Goal: Information Seeking & Learning: Learn about a topic

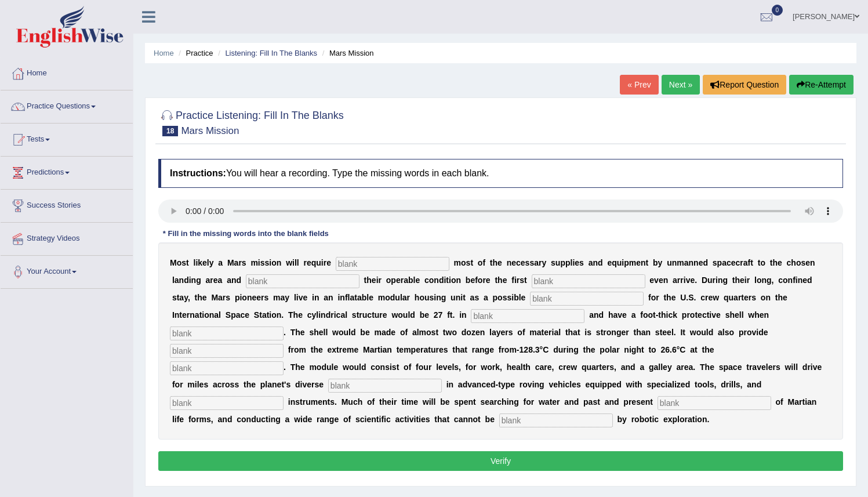
click at [373, 264] on input "text" at bounding box center [393, 264] width 114 height 14
type input "transporting"
click at [246, 275] on input "text" at bounding box center [303, 281] width 114 height 14
click at [266, 283] on input "text" at bounding box center [303, 281] width 114 height 14
type input "confirming"
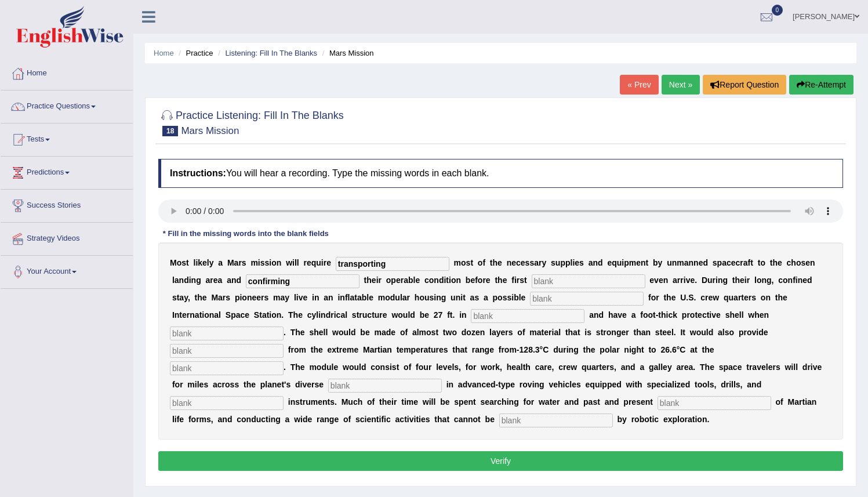
click at [531, 282] on input "text" at bounding box center [588, 281] width 114 height 14
type input "astronauts"
click at [530, 296] on input "text" at bounding box center [587, 299] width 114 height 14
type input "replacement"
click at [471, 318] on input "text" at bounding box center [528, 316] width 114 height 14
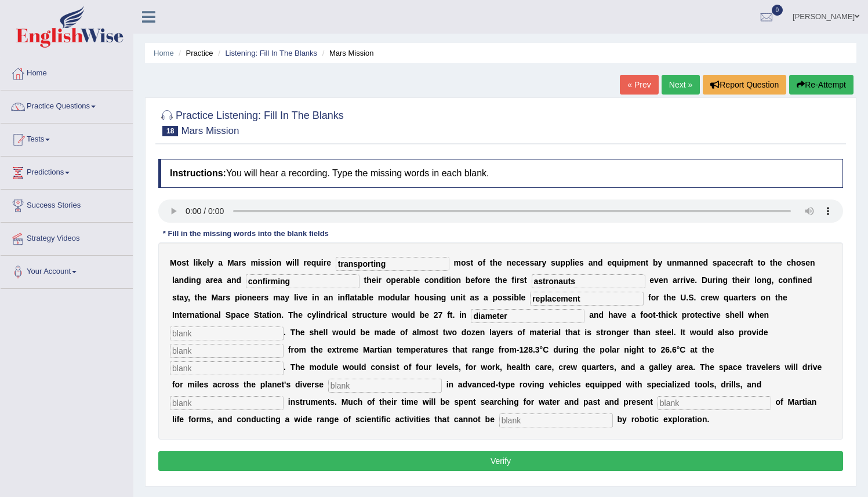
type input "diameter"
click at [283, 326] on input "text" at bounding box center [227, 333] width 114 height 14
type input "inflated"
click at [283, 344] on input "text" at bounding box center [227, 351] width 114 height 14
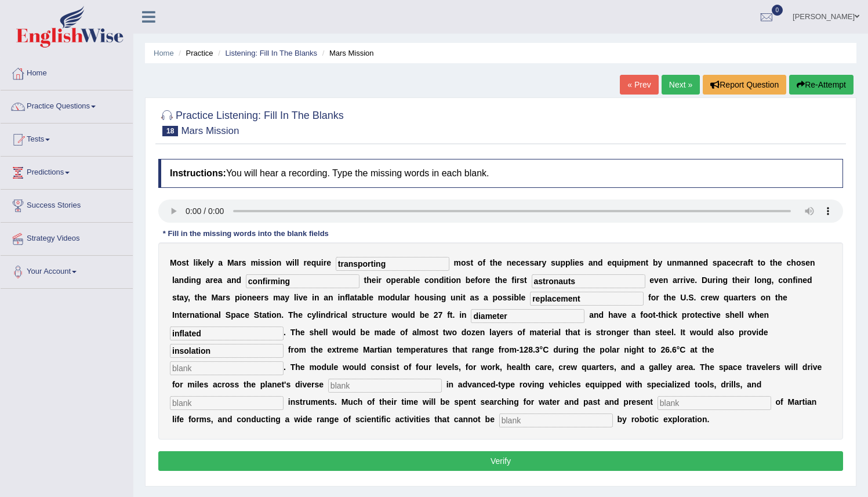
type input "insolation"
click at [283, 361] on input "text" at bounding box center [227, 368] width 114 height 14
type input "equator"
click at [442, 378] on input "text" at bounding box center [385, 385] width 114 height 14
type input "terrain"
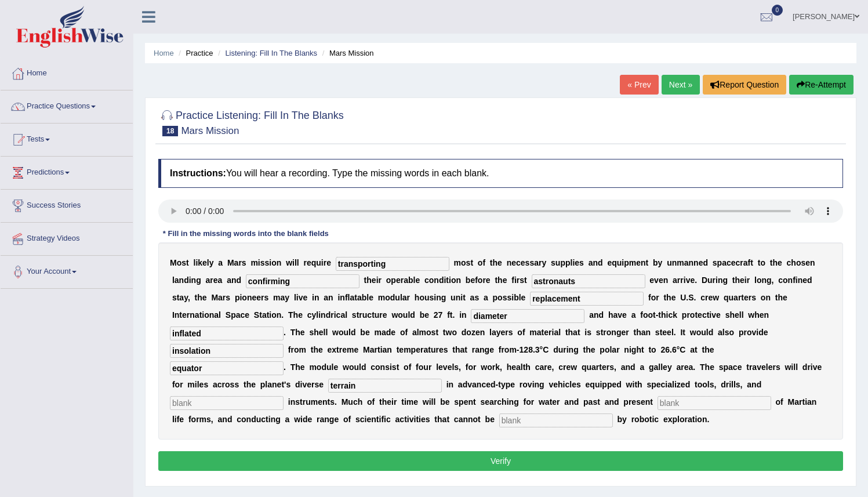
scroll to position [112, 0]
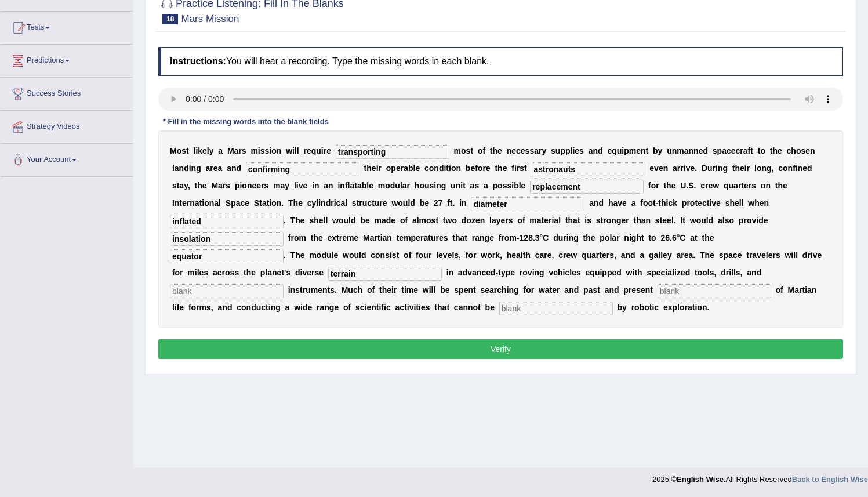
click at [283, 284] on input "text" at bounding box center [227, 291] width 114 height 14
click at [283, 284] on input "analitical" at bounding box center [227, 291] width 114 height 14
type input "analytical"
click at [657, 296] on input "text" at bounding box center [714, 291] width 114 height 14
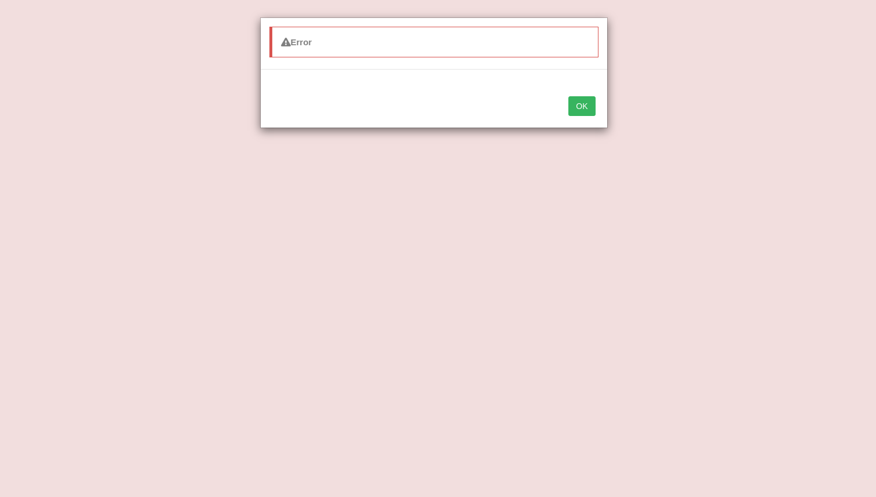
type input "evidence"
click at [570, 108] on button "OK" at bounding box center [582, 106] width 27 height 20
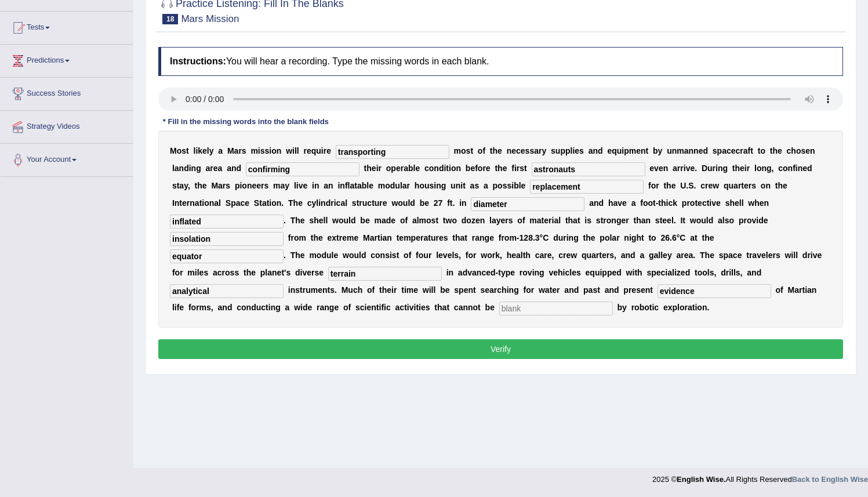
click at [613, 301] on input "text" at bounding box center [556, 308] width 114 height 14
type input "accomplish"
click at [549, 352] on button "Verify" at bounding box center [500, 349] width 684 height 20
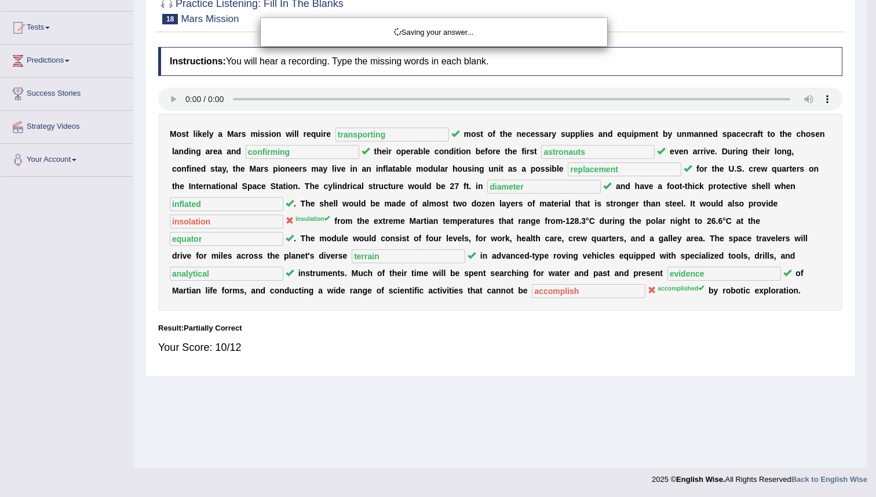
drag, startPoint x: 519, startPoint y: 427, endPoint x: 536, endPoint y: 396, distance: 34.5
click at [537, 414] on div "Saving your answer..." at bounding box center [438, 248] width 876 height 497
click at [425, 38] on div "Saving your answer..." at bounding box center [434, 32] width 347 height 28
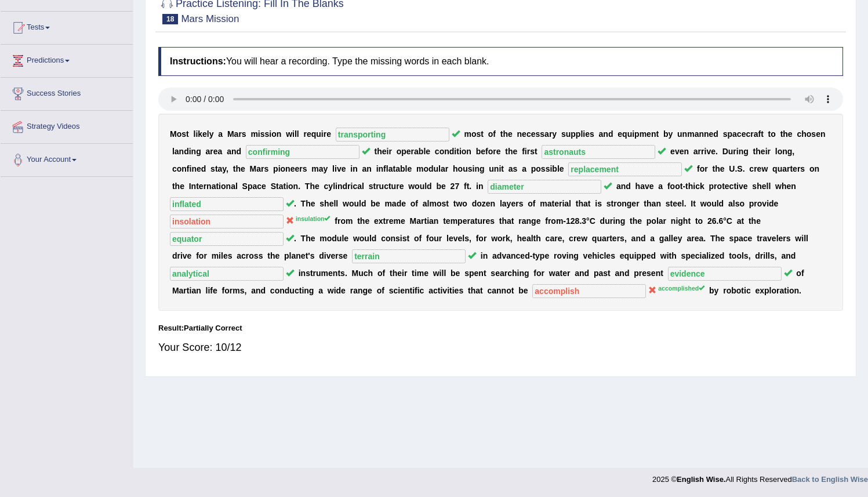
click at [703, 376] on div "Practice Listening: Fill In The Blanks 18 Mars Mission Instructions: You will h…" at bounding box center [500, 181] width 711 height 391
click at [70, 61] on link "Predictions" at bounding box center [67, 59] width 132 height 29
click at [70, 60] on link "Predictions" at bounding box center [65, 59] width 129 height 29
click at [52, 30] on link "Tests" at bounding box center [67, 26] width 132 height 29
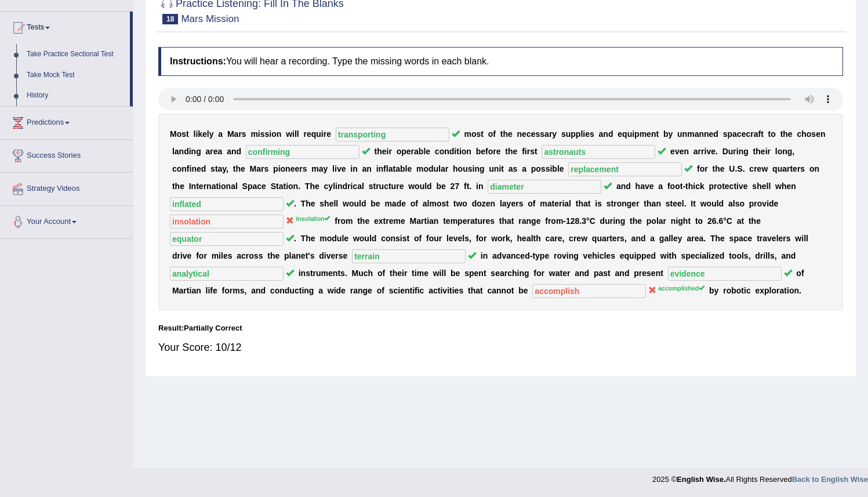
click at [50, 27] on span at bounding box center [47, 28] width 5 height 2
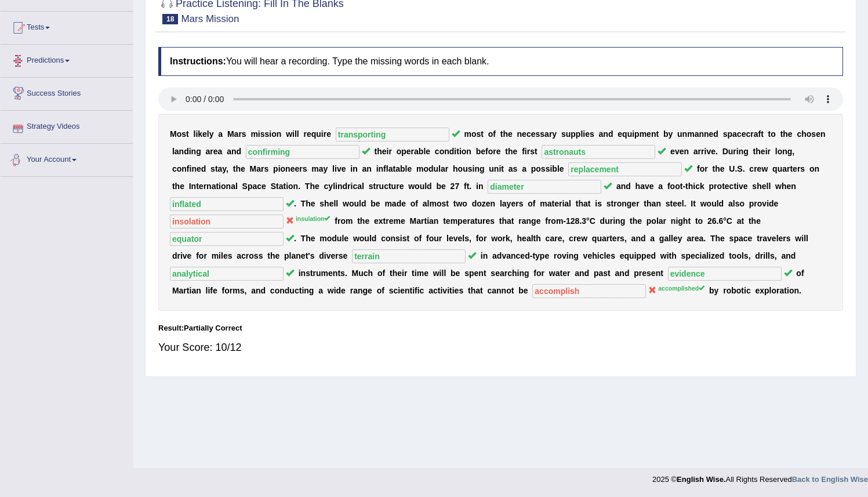
click at [87, 159] on link "Your Account" at bounding box center [67, 158] width 132 height 29
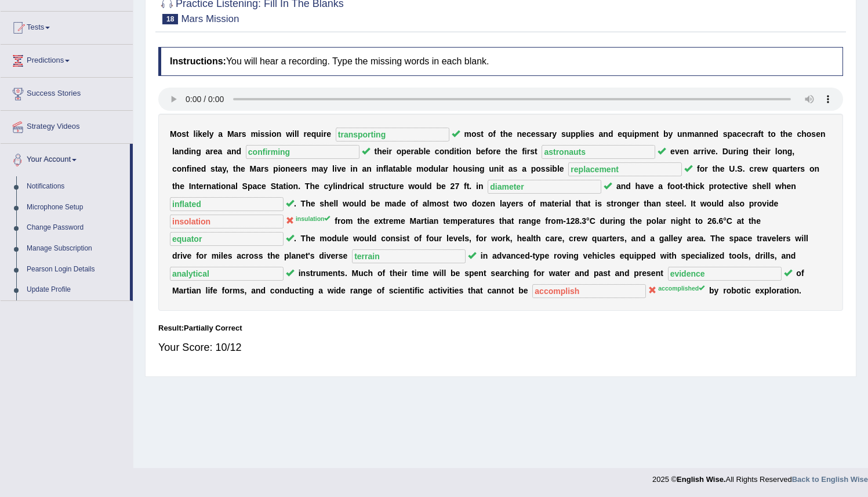
click at [83, 159] on link "Your Account" at bounding box center [65, 158] width 129 height 29
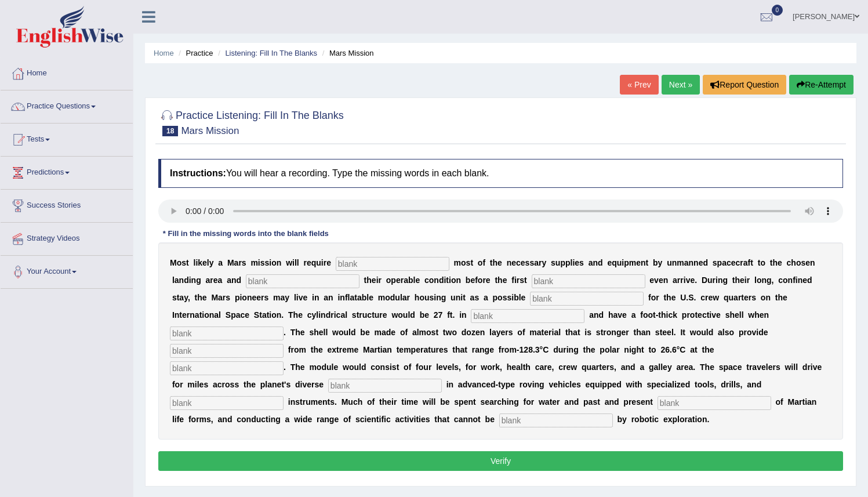
click at [673, 83] on link "Next »" at bounding box center [680, 85] width 38 height 20
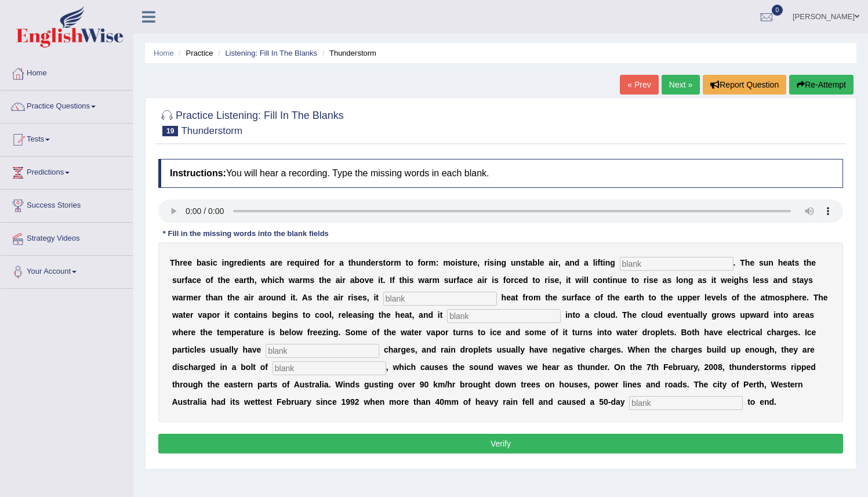
click at [633, 268] on input "text" at bounding box center [677, 264] width 114 height 14
click at [628, 266] on input "text" at bounding box center [677, 264] width 114 height 14
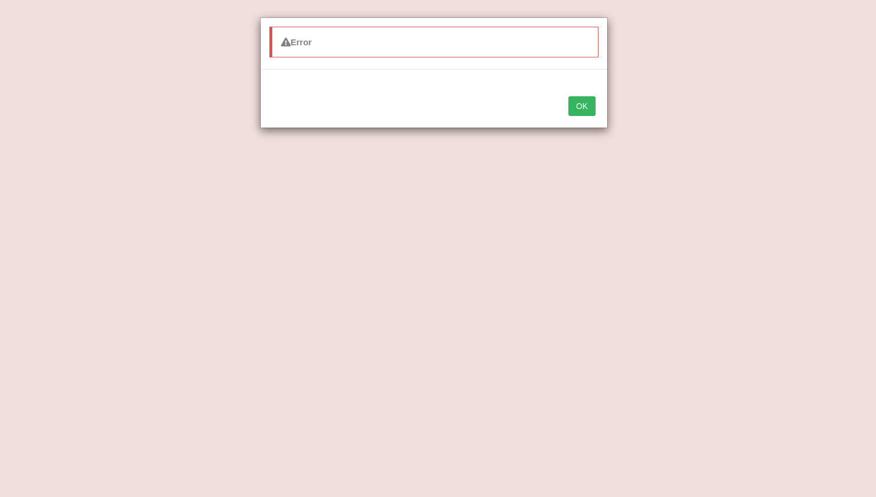
click at [411, 60] on div "Error" at bounding box center [434, 44] width 347 height 52
drag, startPoint x: 339, startPoint y: 35, endPoint x: 371, endPoint y: 33, distance: 32.5
click at [340, 35] on div "Error" at bounding box center [433, 42] width 329 height 31
drag, startPoint x: 371, startPoint y: 33, endPoint x: 401, endPoint y: 41, distance: 30.5
click at [385, 35] on div "Error" at bounding box center [433, 42] width 329 height 31
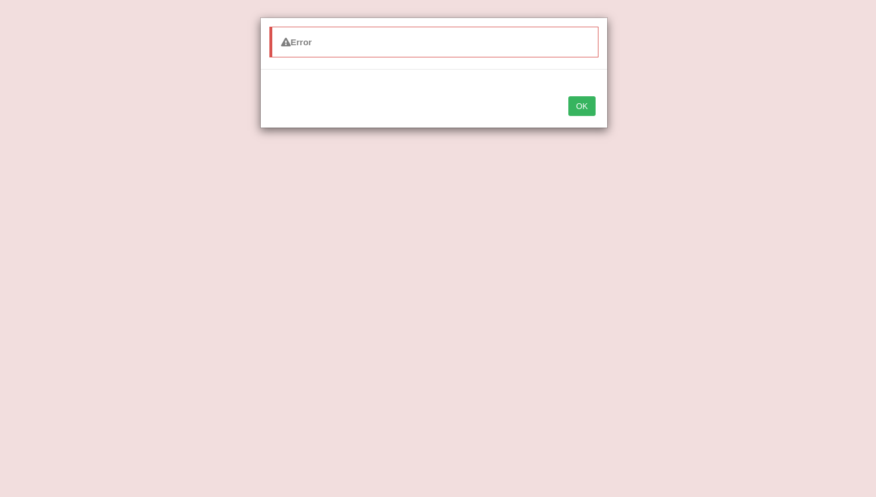
click at [582, 102] on button "OK" at bounding box center [582, 106] width 27 height 20
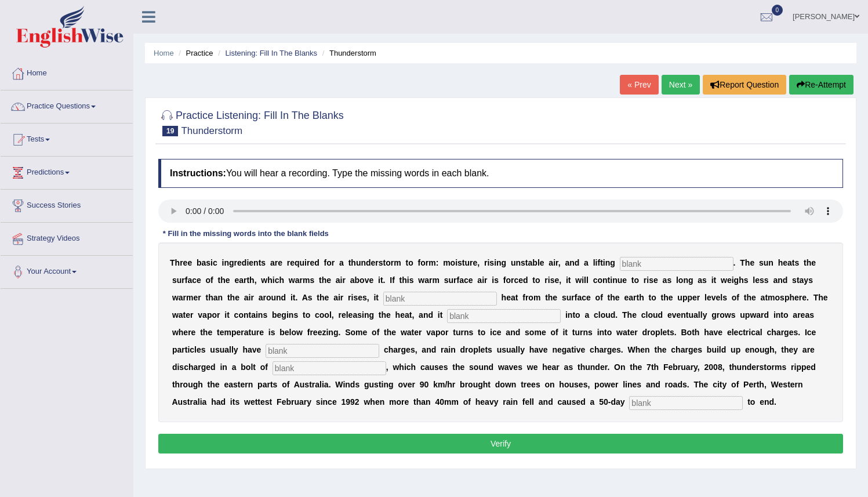
click at [646, 261] on input "text" at bounding box center [677, 264] width 114 height 14
click at [476, 21] on ul "Jim Lloyd Lacandazo Toggle navigation Username: TATAESTRELLA Access Type: Onlin…" at bounding box center [611, 16] width 514 height 33
click at [635, 264] on input "text" at bounding box center [677, 264] width 114 height 14
click at [638, 257] on input "text" at bounding box center [677, 264] width 114 height 14
click at [668, 268] on input "text" at bounding box center [677, 264] width 114 height 14
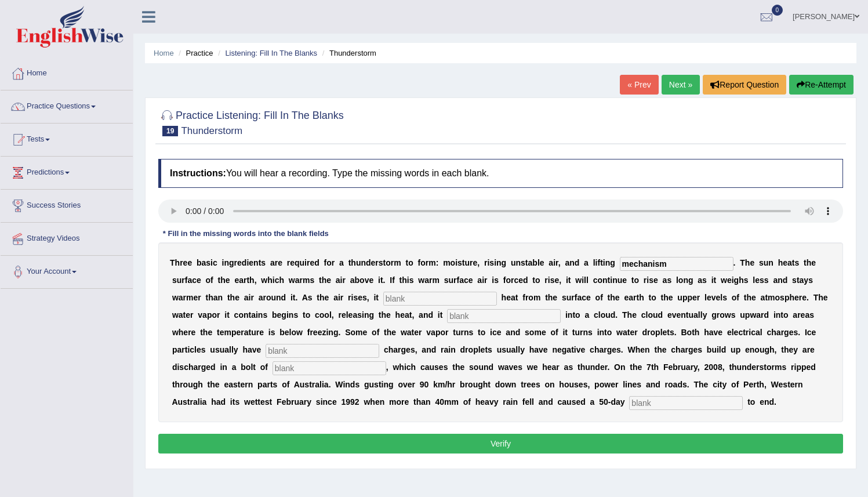
type input "mechanism"
click at [425, 294] on input "text" at bounding box center [440, 299] width 114 height 14
drag, startPoint x: 372, startPoint y: 301, endPoint x: 354, endPoint y: 301, distance: 18.5
click at [383, 301] on input "weight" at bounding box center [440, 299] width 114 height 14
type input "transfers"
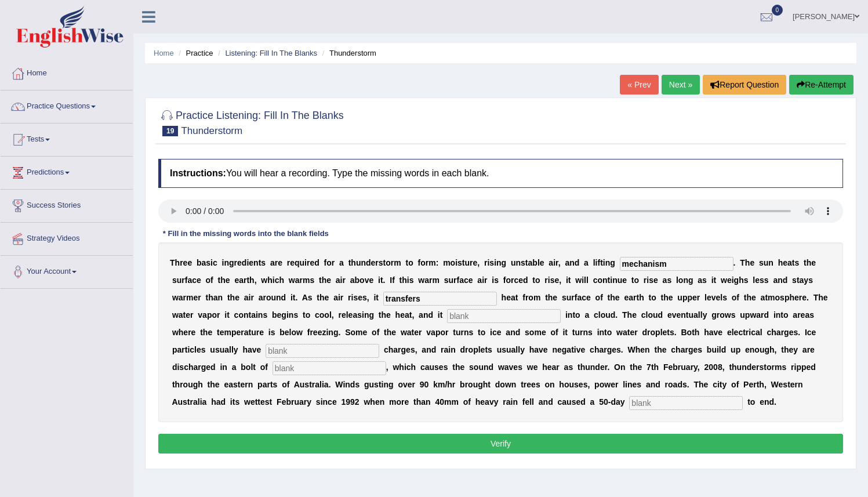
click at [447, 317] on input "text" at bounding box center [504, 316] width 114 height 14
click at [265, 351] on input "text" at bounding box center [322, 351] width 114 height 14
click at [450, 309] on input "condences" at bounding box center [504, 316] width 114 height 14
type input "condenses"
click at [287, 345] on input "text" at bounding box center [322, 351] width 114 height 14
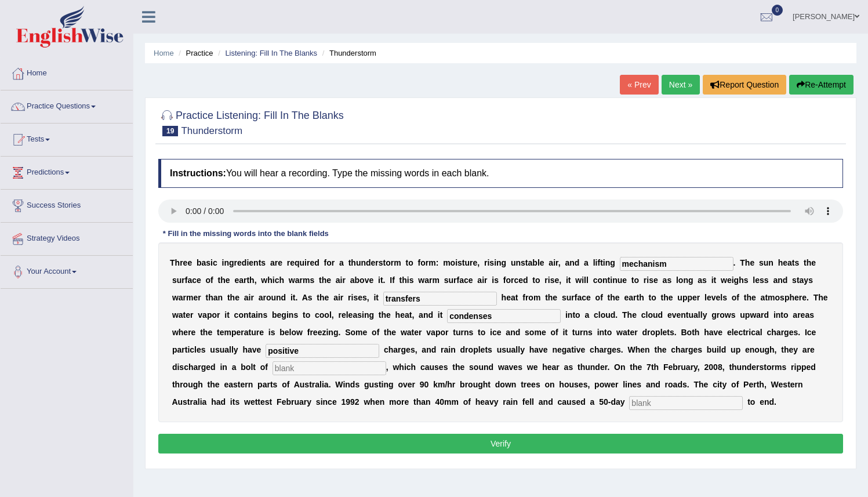
type input "positive"
click at [272, 373] on input "text" at bounding box center [329, 368] width 114 height 14
type input "lightning"
click at [629, 402] on input "text" at bounding box center [686, 403] width 114 height 14
type input "drout"
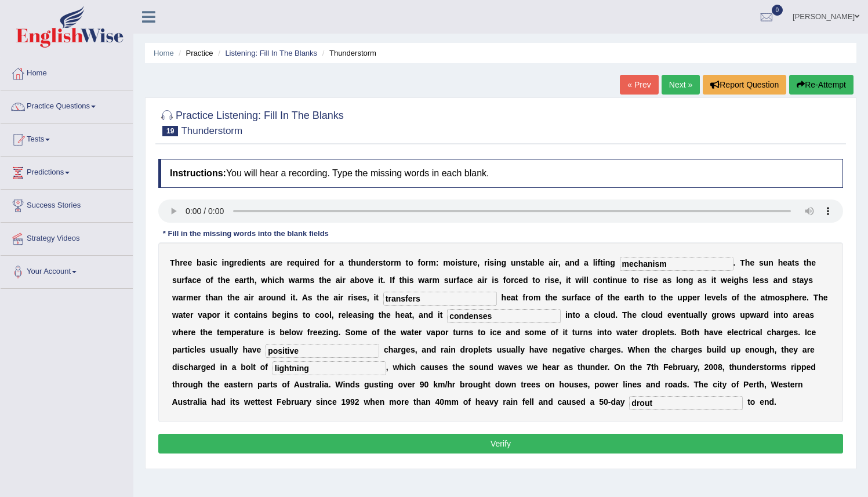
click at [573, 440] on button "Verify" at bounding box center [500, 444] width 684 height 20
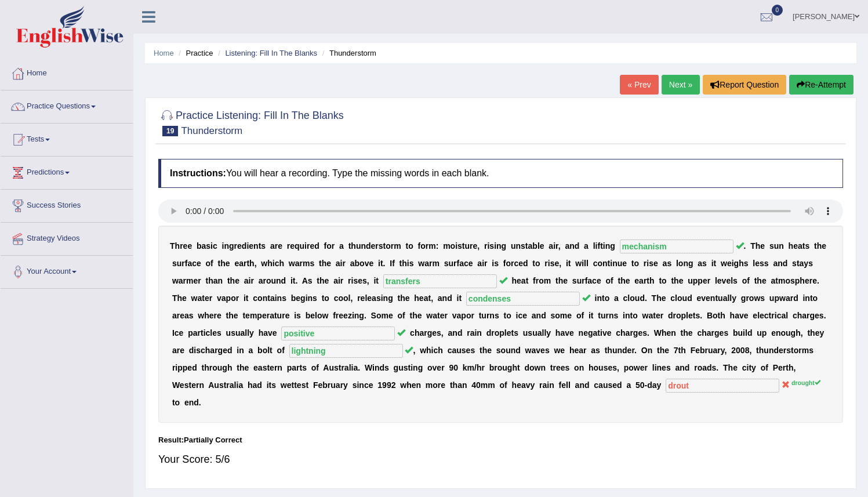
click at [677, 85] on link "Next »" at bounding box center [680, 85] width 38 height 20
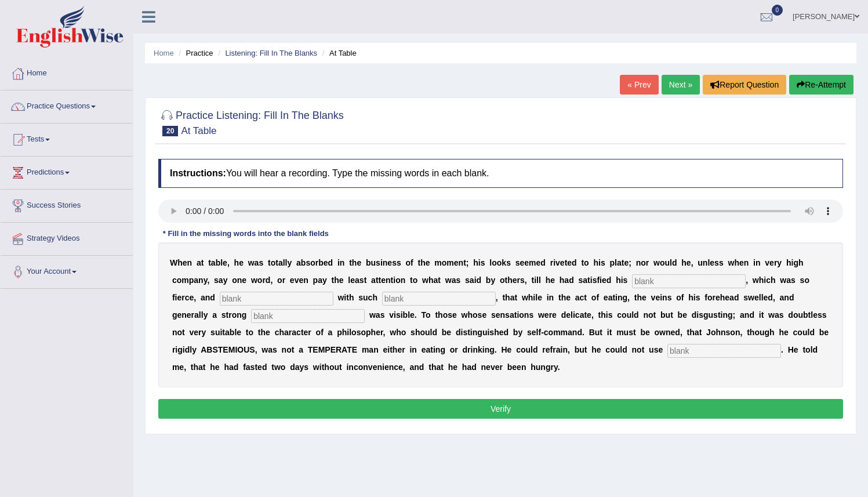
click at [675, 285] on input "text" at bounding box center [689, 281] width 114 height 14
type input "appetite"
click at [265, 299] on input "text" at bounding box center [277, 299] width 114 height 14
type input "indulge"
click at [382, 293] on input "text" at bounding box center [439, 299] width 114 height 14
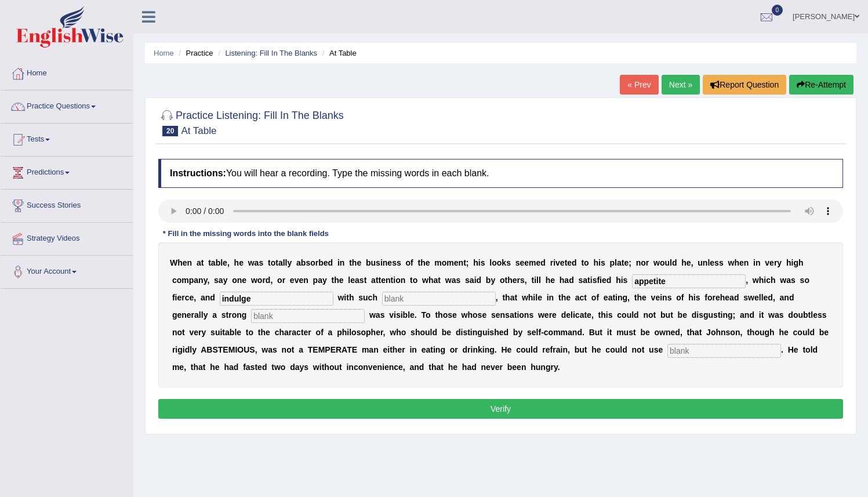
click at [382, 301] on input "text" at bounding box center [439, 299] width 114 height 14
type input "intenseness"
click at [251, 311] on input "text" at bounding box center [308, 316] width 114 height 14
type input "persperation"
click at [667, 348] on input "text" at bounding box center [724, 351] width 114 height 14
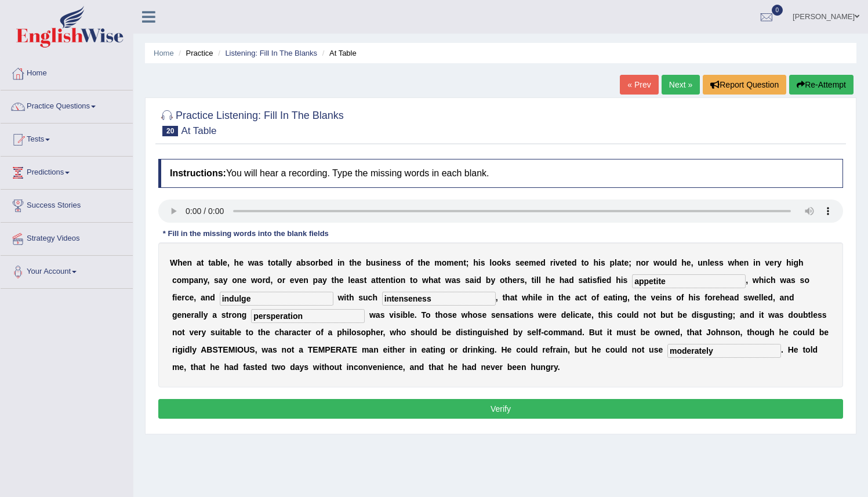
type input "moderately"
click at [591, 400] on button "Verify" at bounding box center [500, 409] width 684 height 20
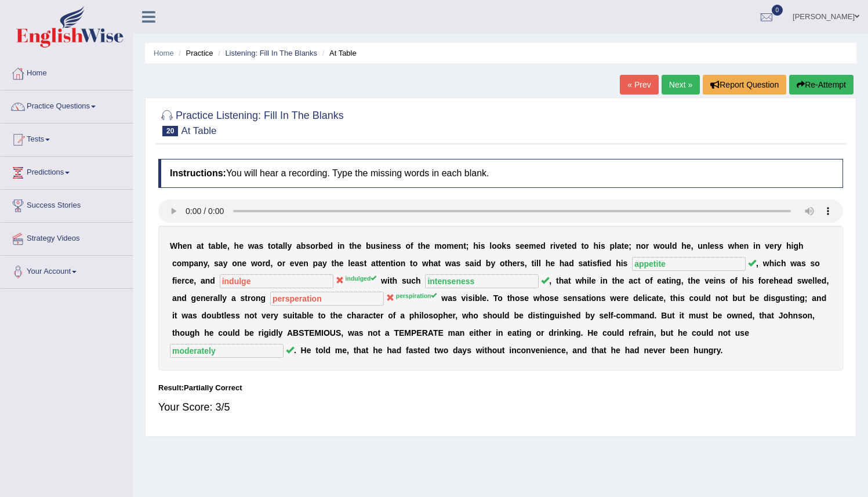
click at [683, 77] on link "Next »" at bounding box center [680, 85] width 38 height 20
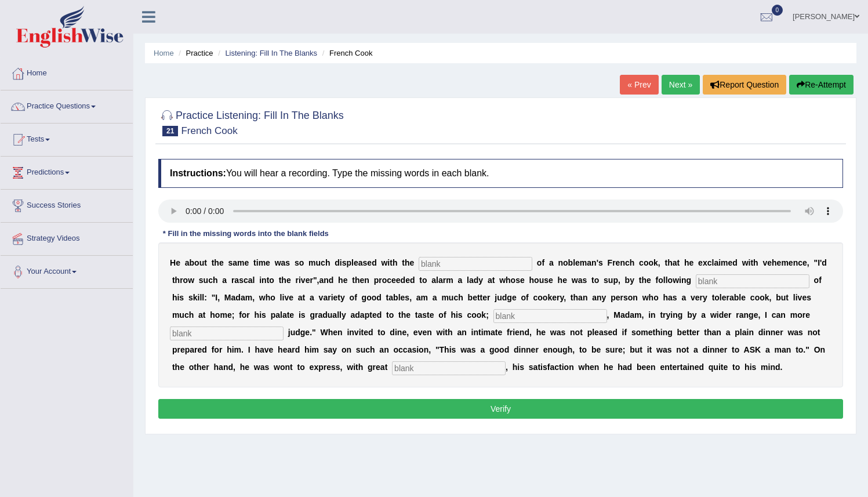
click at [434, 265] on input "text" at bounding box center [475, 264] width 114 height 14
type input "performances"
click at [750, 285] on input "text" at bounding box center [752, 281] width 114 height 14
click at [713, 282] on input "text" at bounding box center [752, 281] width 114 height 14
type input "manifestle"
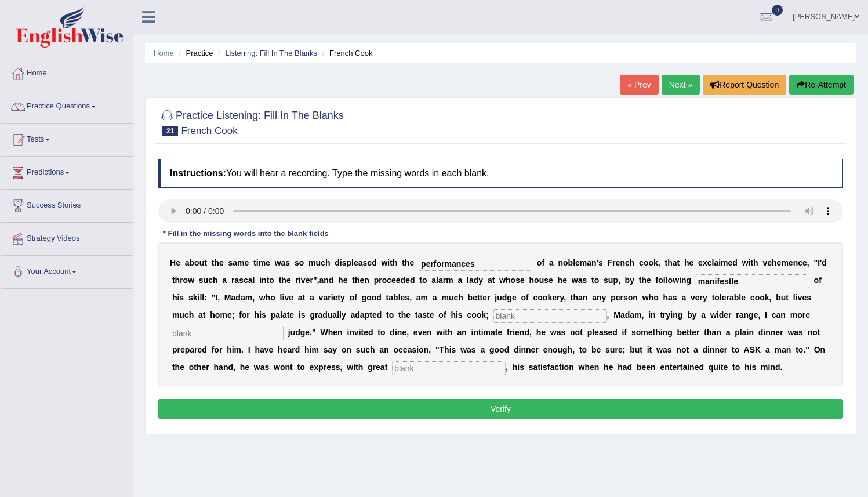
click at [518, 316] on input "text" at bounding box center [550, 316] width 114 height 14
click at [686, 419] on div "Instructions: You will hear a recording. Type the missing words in each blank. …" at bounding box center [500, 290] width 690 height 275
click at [688, 413] on button "Verify" at bounding box center [500, 409] width 684 height 20
click at [545, 316] on input "text" at bounding box center [550, 316] width 114 height 14
type input "de"
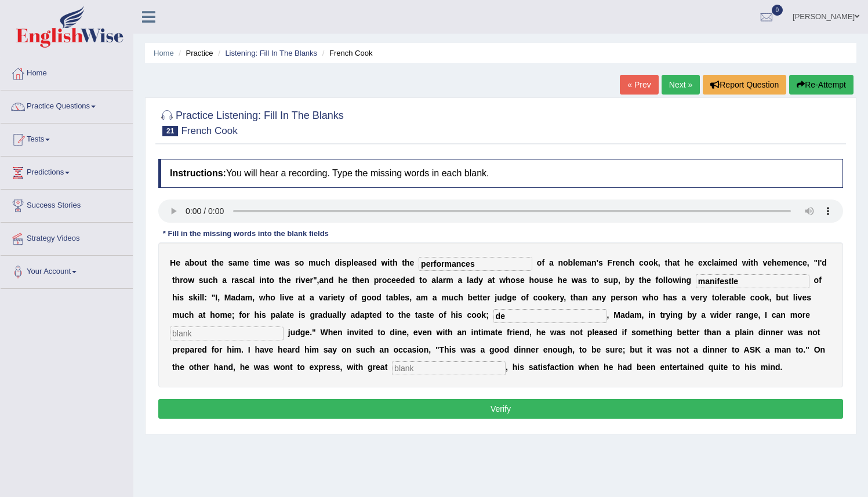
click at [460, 353] on b "w" at bounding box center [463, 349] width 6 height 9
click at [455, 361] on div "H e a b o u t t h e s a m e t i m e w a s s o m u c h d i s p l e a s e d w i t…" at bounding box center [500, 314] width 684 height 145
click at [453, 364] on input "text" at bounding box center [449, 368] width 114 height 14
type input "e"
click at [483, 411] on button "Verify" at bounding box center [500, 409] width 684 height 20
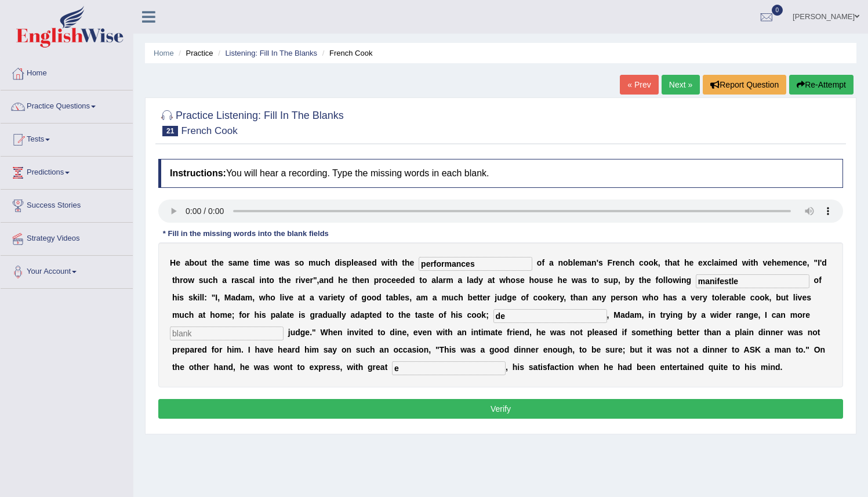
click at [438, 413] on button "Verify" at bounding box center [500, 409] width 684 height 20
drag, startPoint x: 241, startPoint y: 322, endPoint x: 239, endPoint y: 327, distance: 5.9
click at [241, 322] on div "H e a b o u t t h e s a m e t i m e w a s s o m u c h d i s p l e a s e d w i t…" at bounding box center [500, 314] width 684 height 145
click at [239, 326] on input "text" at bounding box center [227, 333] width 114 height 14
type input "a"
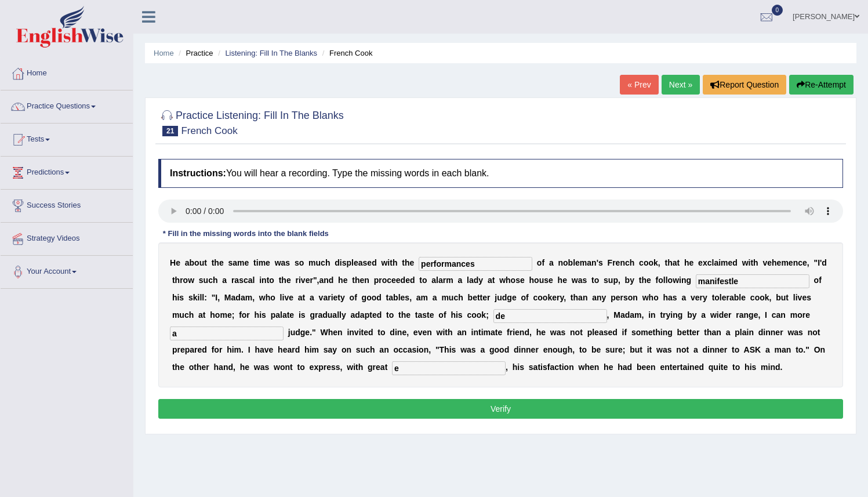
click at [312, 402] on button "Verify" at bounding box center [500, 409] width 684 height 20
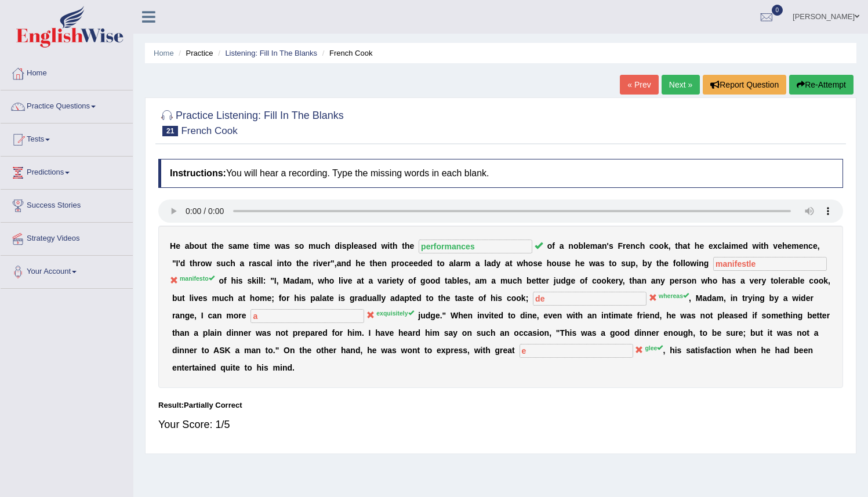
click at [797, 86] on icon "button" at bounding box center [800, 85] width 8 height 8
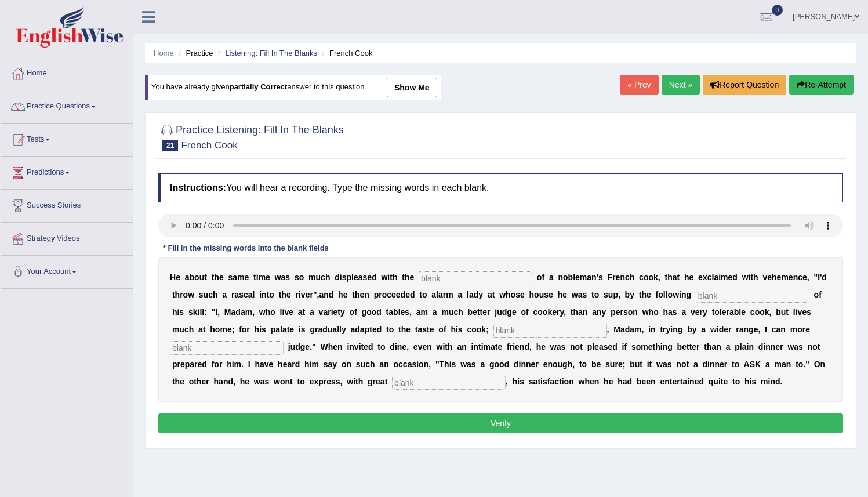
click at [639, 81] on link "« Prev" at bounding box center [639, 85] width 38 height 20
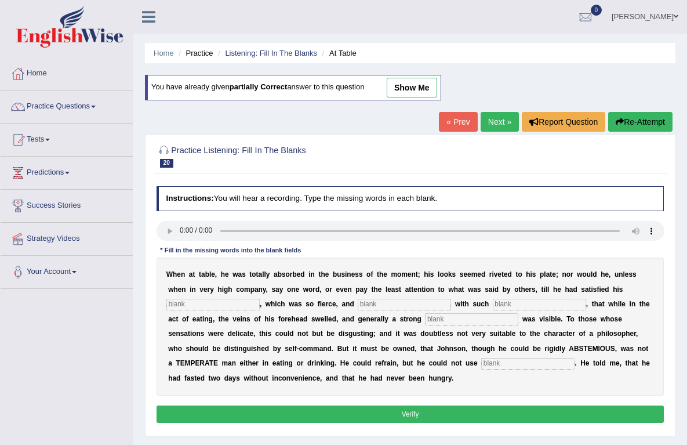
click at [409, 92] on link "show me" at bounding box center [412, 88] width 50 height 20
type input "appetite"
type input "indulge"
type input "intenseness"
type input "persperation"
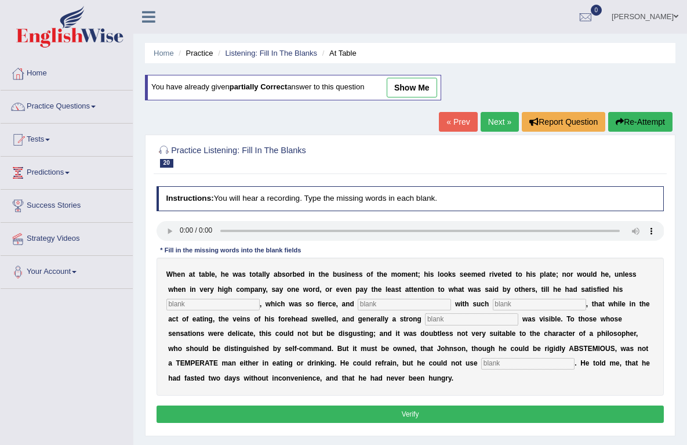
type input "moderately"
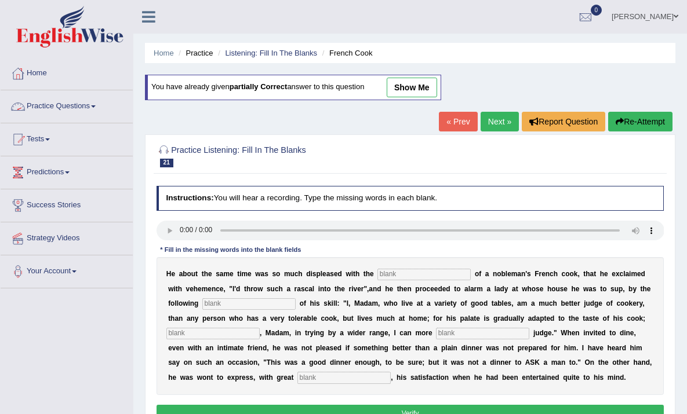
click at [51, 107] on link "Practice Questions" at bounding box center [67, 104] width 132 height 29
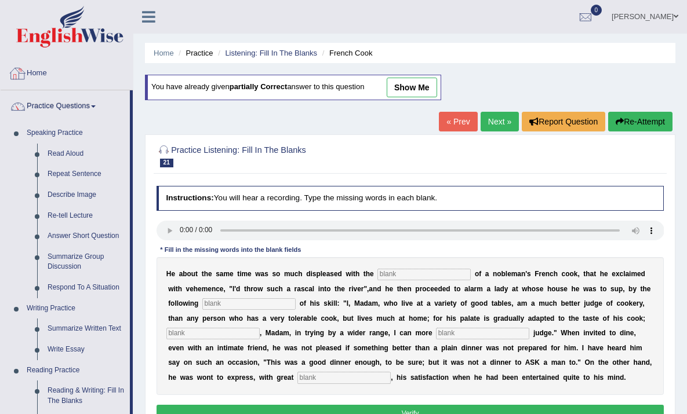
click at [43, 68] on link "Home" at bounding box center [67, 71] width 132 height 29
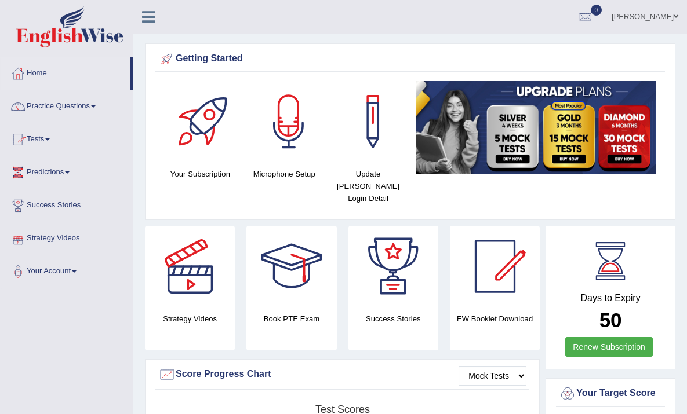
click at [69, 108] on link "Practice Questions" at bounding box center [67, 104] width 132 height 29
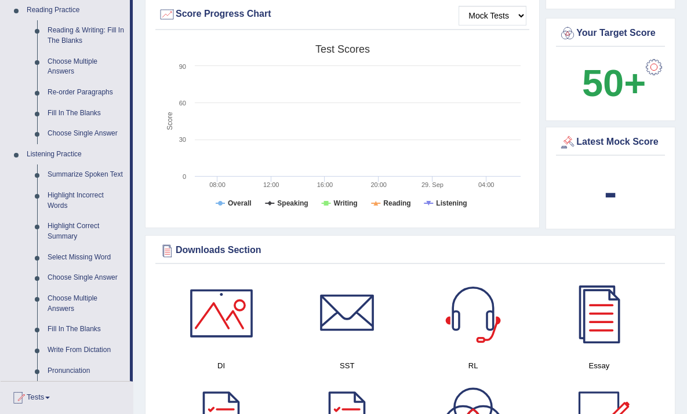
scroll to position [364, 0]
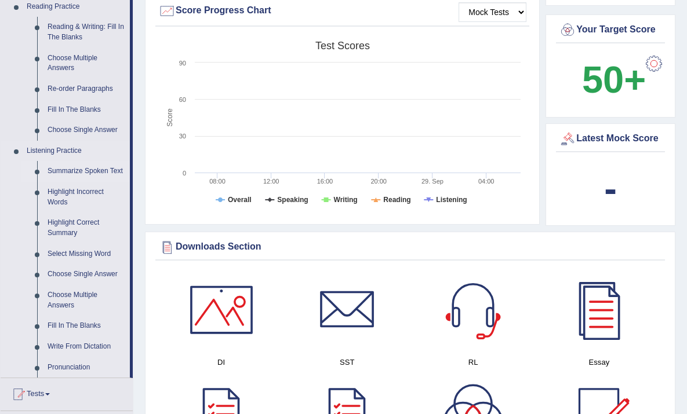
click at [61, 174] on link "Summarize Spoken Text" at bounding box center [86, 171] width 88 height 21
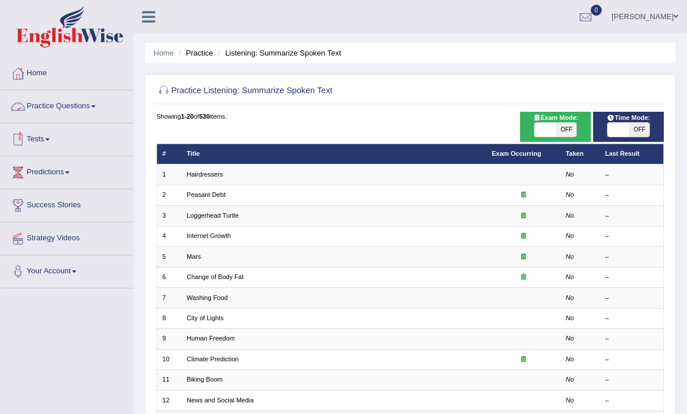
click at [64, 111] on link "Practice Questions" at bounding box center [67, 104] width 132 height 29
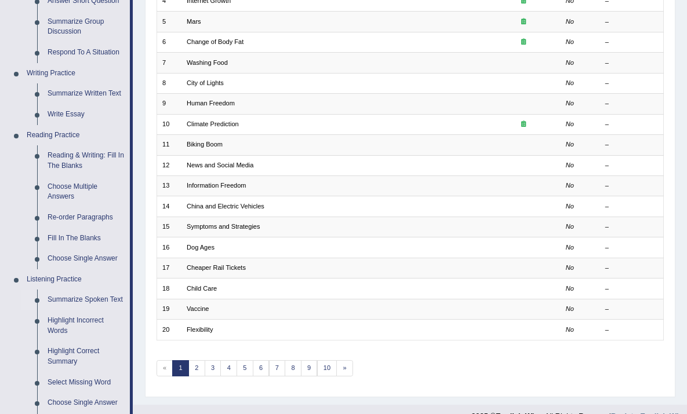
scroll to position [256, 0]
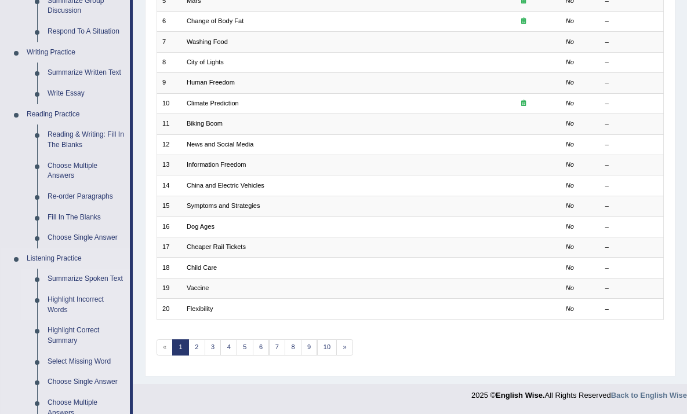
click at [72, 317] on link "Highlight Incorrect Words" at bounding box center [86, 305] width 88 height 31
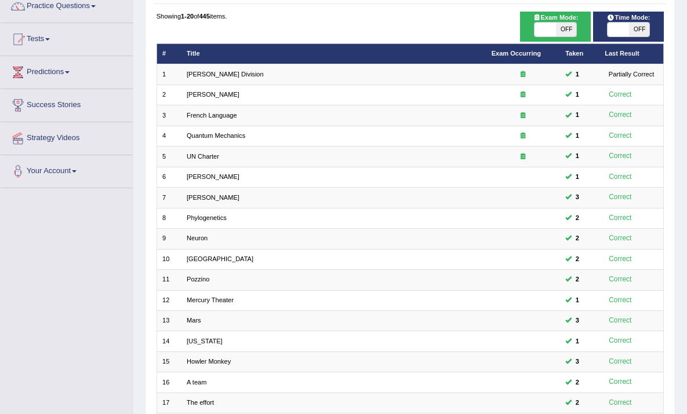
scroll to position [89, 0]
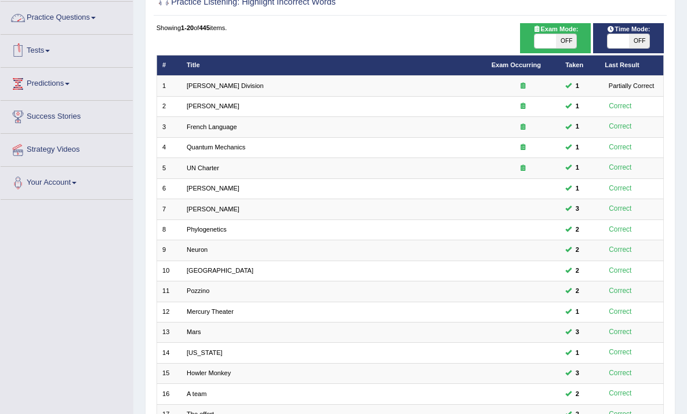
click at [74, 27] on link "Practice Questions" at bounding box center [67, 16] width 132 height 29
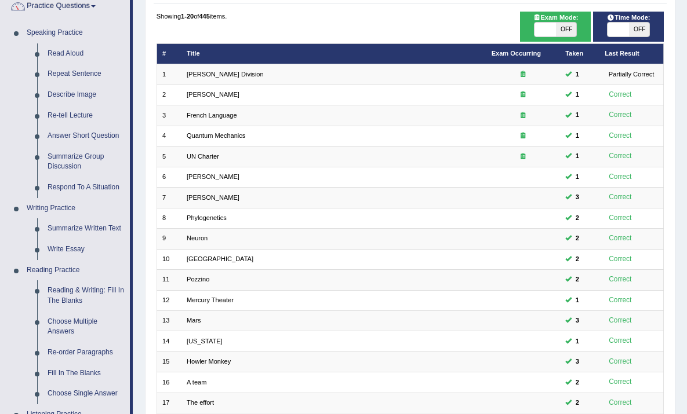
scroll to position [100, 0]
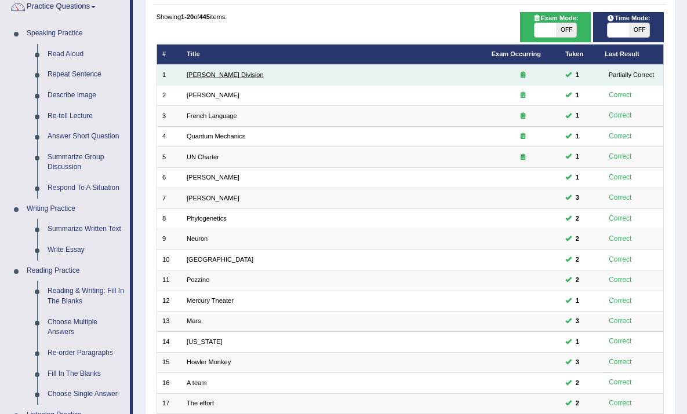
click at [201, 74] on link "Ward Division" at bounding box center [225, 74] width 77 height 7
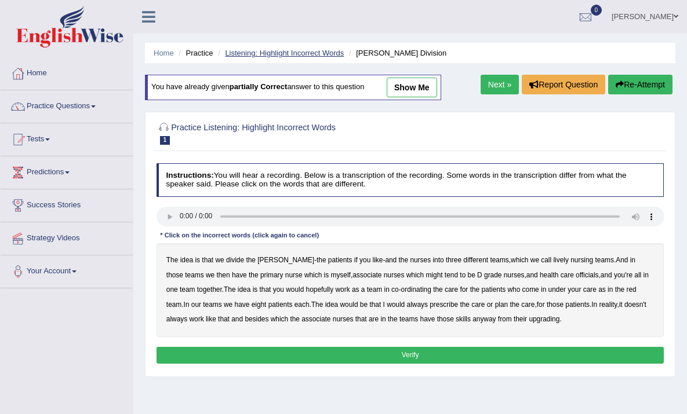
click at [286, 54] on link "Listening: Highlight Incorrect Words" at bounding box center [284, 53] width 119 height 9
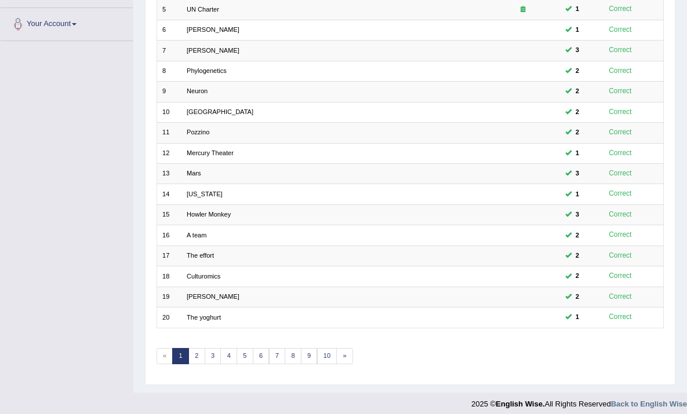
scroll to position [247, 0]
click at [195, 350] on link "2" at bounding box center [196, 356] width 17 height 16
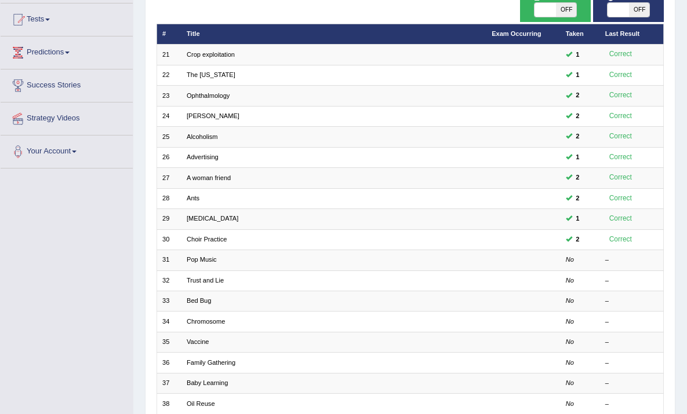
scroll to position [121, 0]
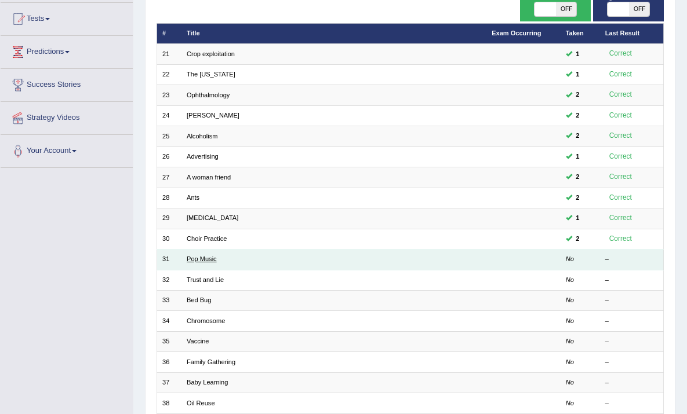
click at [196, 258] on link "Pop Music" at bounding box center [202, 259] width 30 height 7
click at [197, 257] on link "Pop Music" at bounding box center [202, 259] width 30 height 7
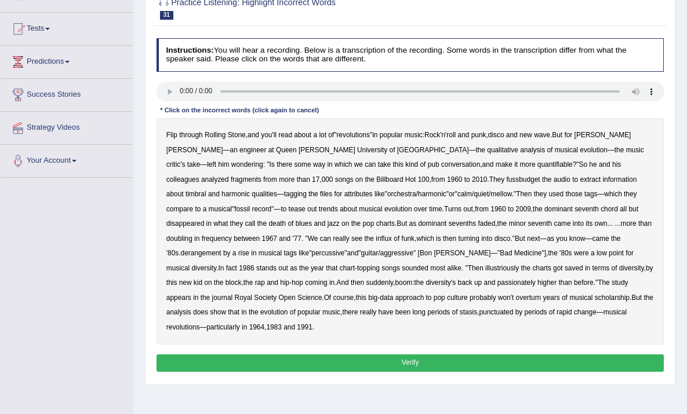
scroll to position [110, 0]
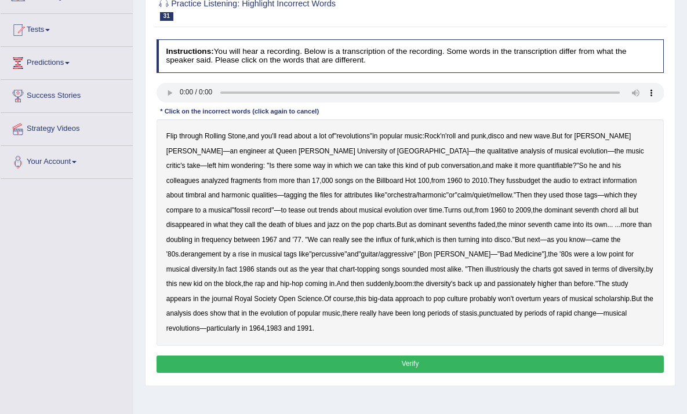
click at [441, 168] on b "conversation" at bounding box center [460, 166] width 39 height 8
click at [441, 169] on b "conversation" at bounding box center [460, 166] width 39 height 8
click at [506, 183] on b "fussbudget" at bounding box center [523, 181] width 34 height 8
click at [221, 250] on b "derangement" at bounding box center [201, 254] width 41 height 8
click at [336, 274] on div "Flip through Rolling Stone , and you'll read about a lot of " revolutions " in …" at bounding box center [410, 232] width 508 height 227
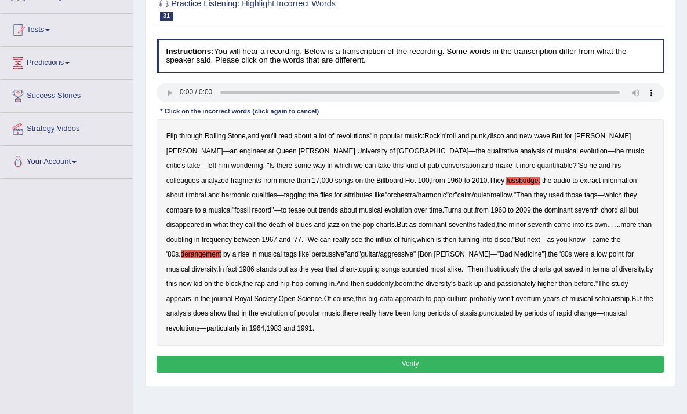
click at [485, 269] on b "illustriously" at bounding box center [502, 269] width 34 height 8
click at [497, 285] on b "passionately" at bounding box center [516, 284] width 38 height 8
click at [428, 167] on b "pub" at bounding box center [434, 166] width 12 height 8
click at [458, 241] on b "turning" at bounding box center [468, 240] width 21 height 8
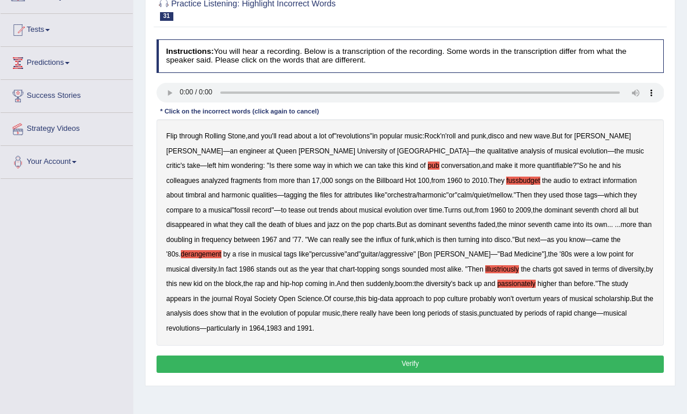
click at [428, 163] on b "pub" at bounding box center [434, 166] width 12 height 8
click at [498, 297] on b "won't" at bounding box center [506, 299] width 16 height 8
click at [395, 362] on button "Verify" at bounding box center [410, 364] width 508 height 17
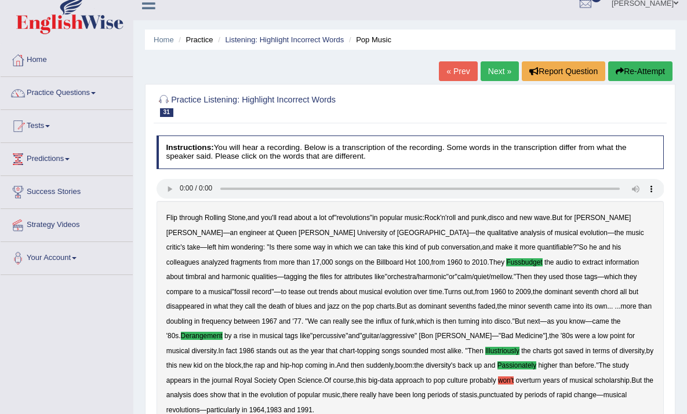
scroll to position [12, 0]
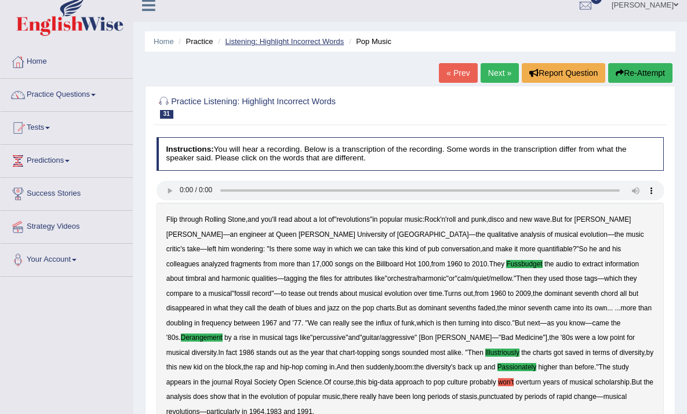
click at [288, 42] on link "Listening: Highlight Incorrect Words" at bounding box center [284, 41] width 119 height 9
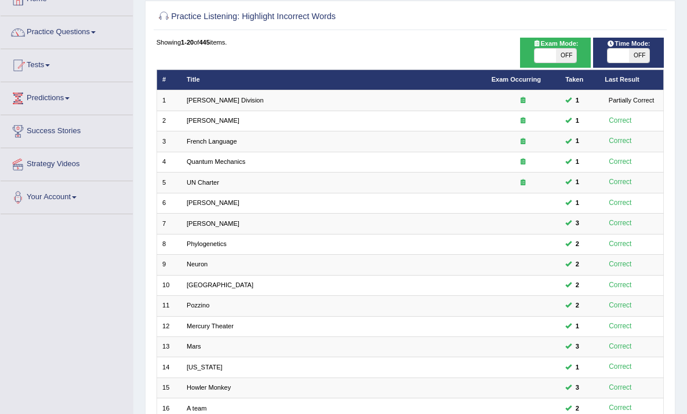
scroll to position [73, 0]
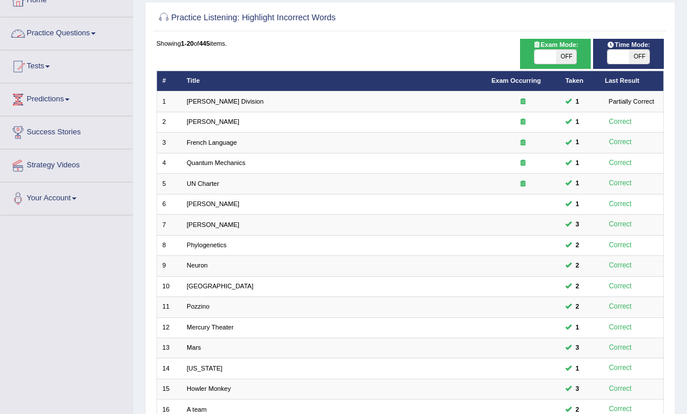
click at [59, 39] on link "Practice Questions" at bounding box center [67, 31] width 132 height 29
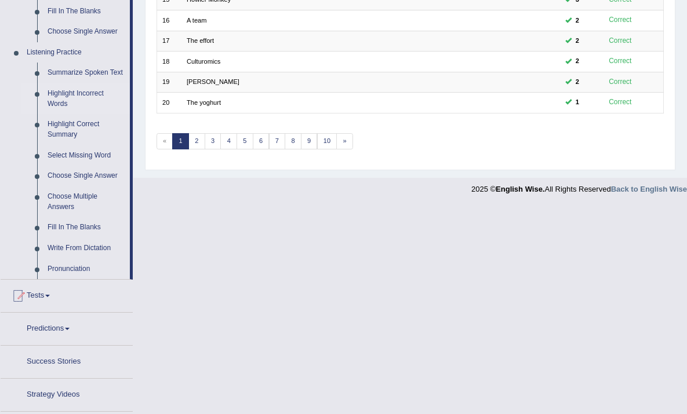
scroll to position [476, 0]
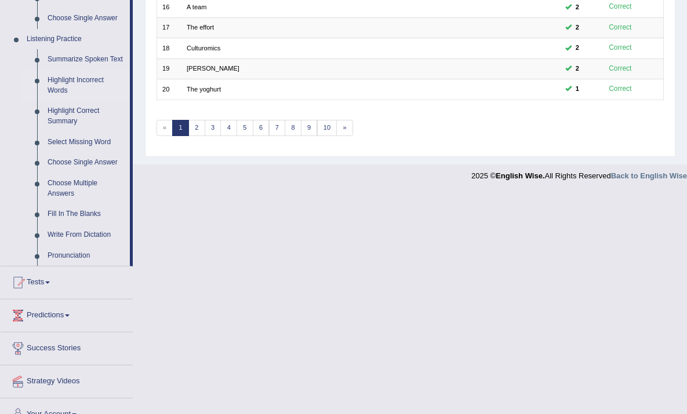
drag, startPoint x: 655, startPoint y: 125, endPoint x: 686, endPoint y: 179, distance: 62.3
click at [62, 64] on link "Summarize Spoken Text" at bounding box center [86, 59] width 88 height 21
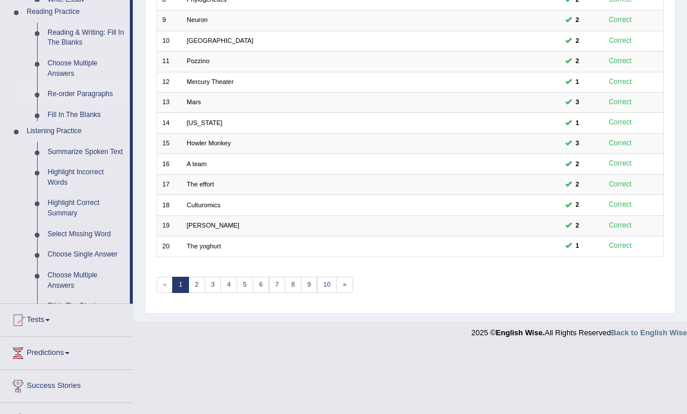
scroll to position [247, 0]
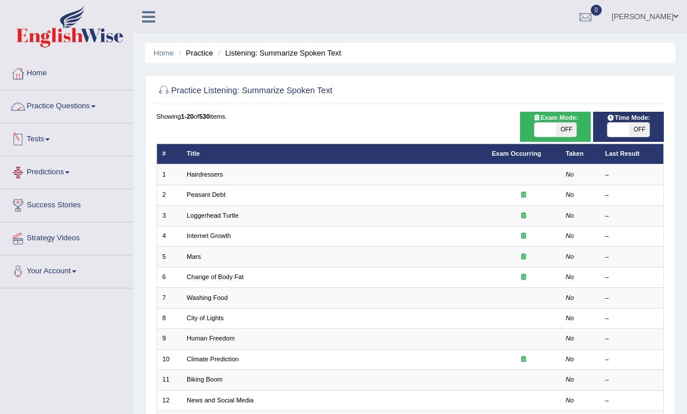
click at [64, 106] on link "Practice Questions" at bounding box center [67, 104] width 132 height 29
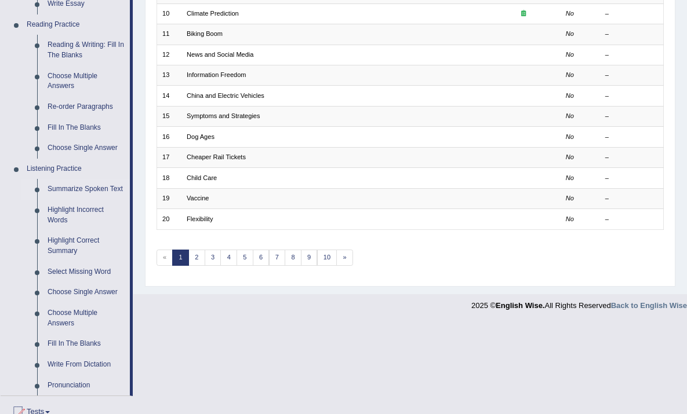
scroll to position [352, 0]
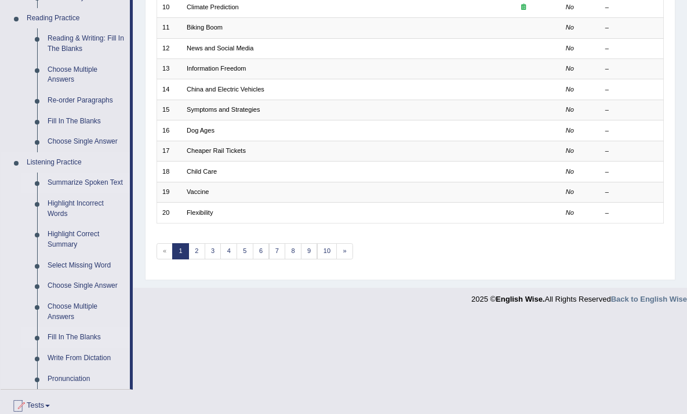
click at [66, 348] on link "Fill In The Blanks" at bounding box center [86, 337] width 88 height 21
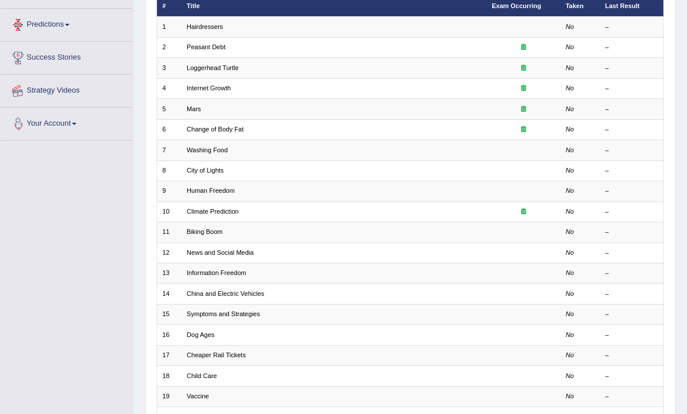
scroll to position [218, 0]
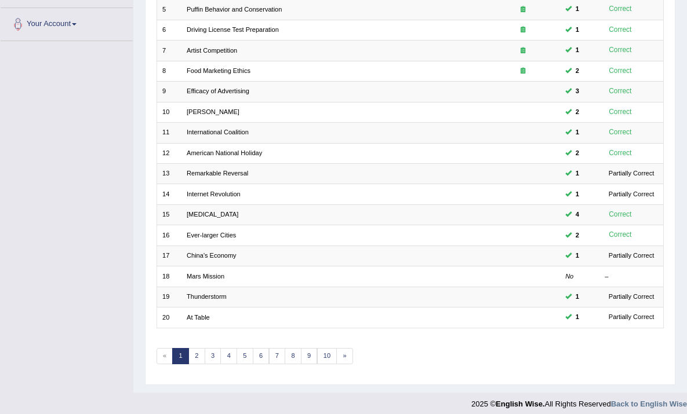
scroll to position [247, 0]
click at [196, 354] on link "2" at bounding box center [196, 356] width 17 height 16
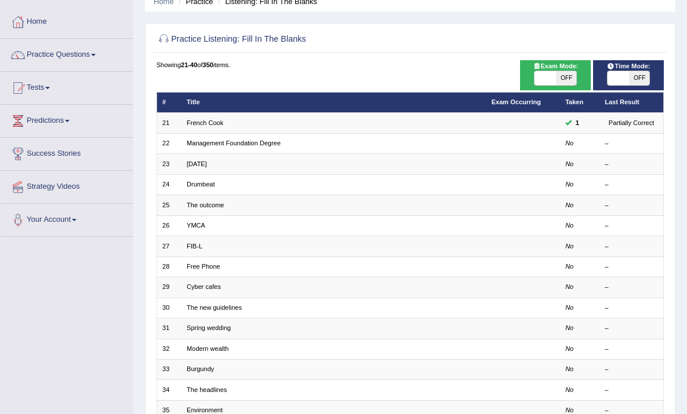
scroll to position [53, 0]
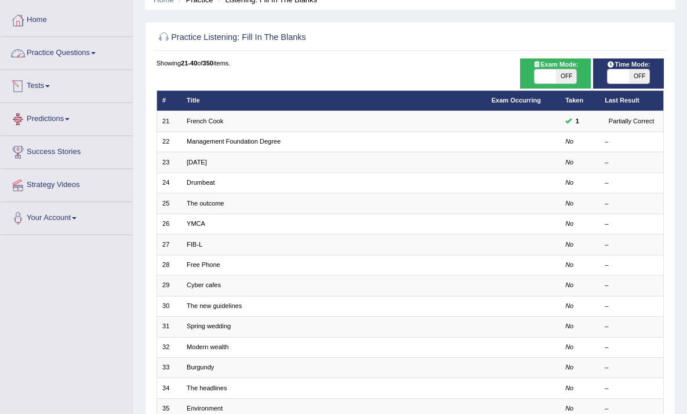
click at [98, 49] on link "Practice Questions" at bounding box center [67, 51] width 132 height 29
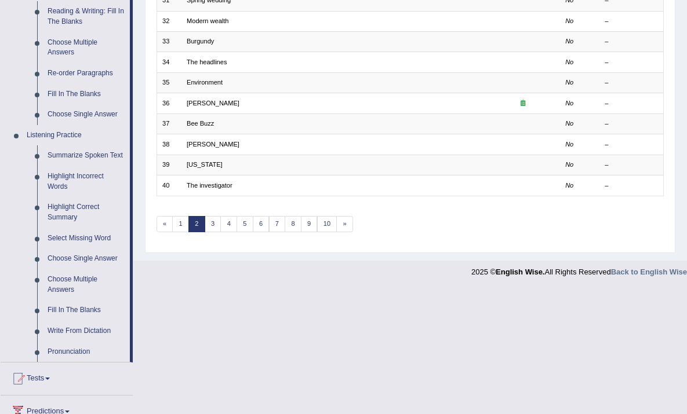
scroll to position [385, 0]
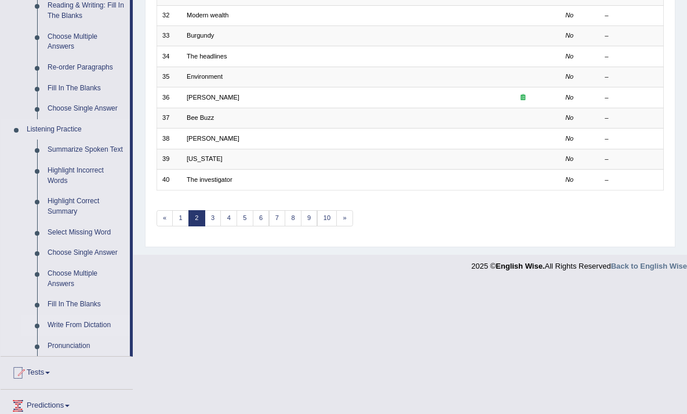
click at [63, 336] on link "Write From Dictation" at bounding box center [86, 325] width 88 height 21
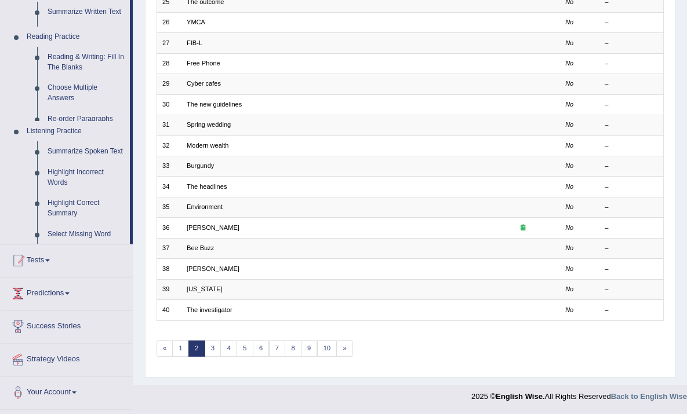
scroll to position [247, 0]
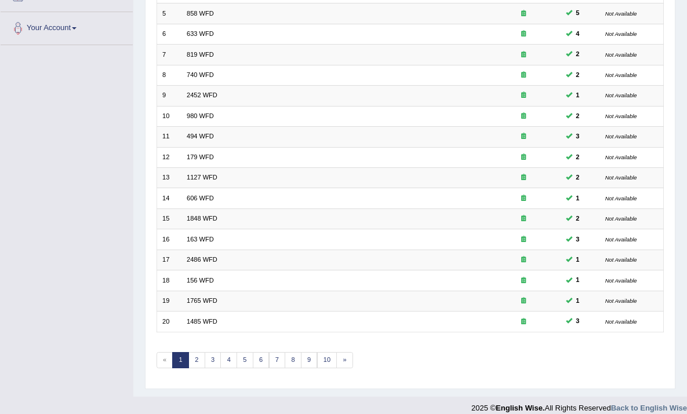
scroll to position [247, 0]
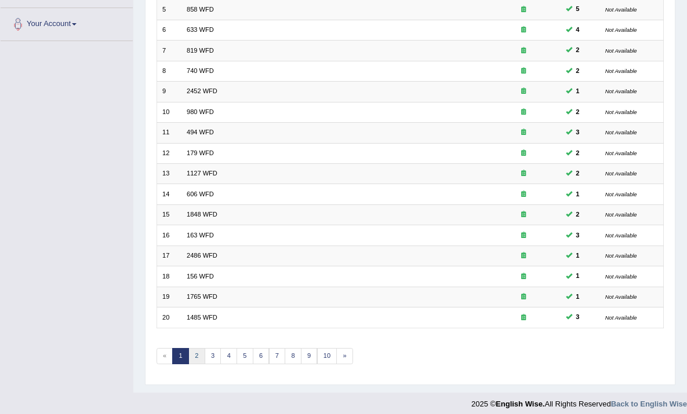
click at [193, 352] on link "2" at bounding box center [196, 356] width 17 height 16
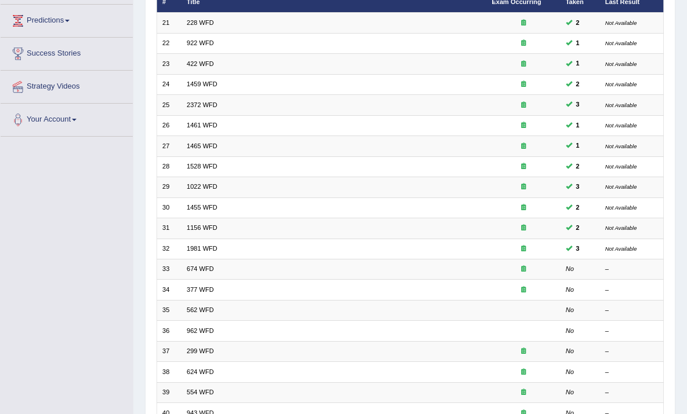
scroll to position [151, 0]
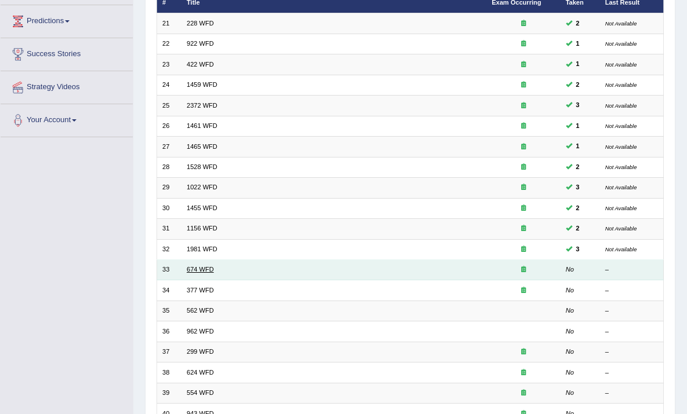
click at [201, 267] on link "674 WFD" at bounding box center [200, 269] width 27 height 7
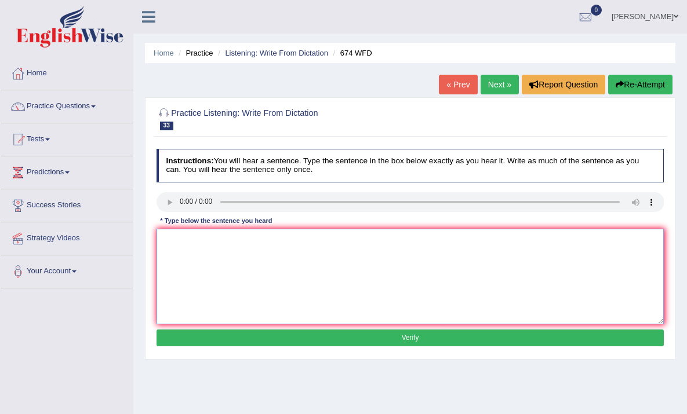
click at [165, 238] on textarea at bounding box center [410, 277] width 508 height 96
click at [169, 239] on textarea "On employment rates rate fallen in lowest levels level in years." at bounding box center [410, 277] width 508 height 96
click at [170, 240] on textarea "n employment rates rate fallen in lowest levels level in years." at bounding box center [410, 277] width 508 height 96
click at [167, 237] on textarea "n employment rates rate fallen in lowest levels level in years." at bounding box center [410, 277] width 508 height 96
click at [355, 242] on textarea "Unemployment rates rate fallen in lowest levels level in years." at bounding box center [410, 277] width 508 height 96
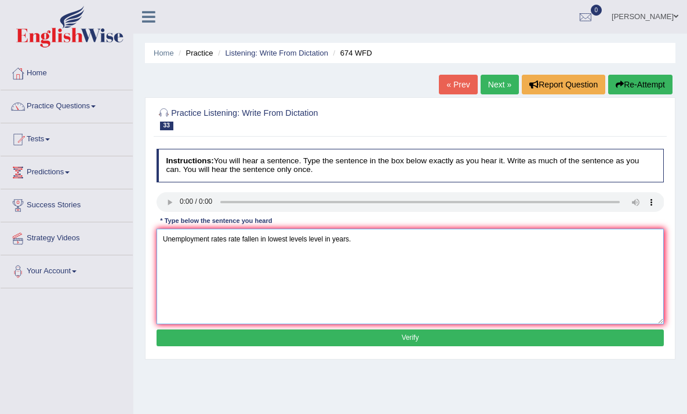
click at [265, 239] on textarea "Unemployment rates rate fallen in lowest levels level in years." at bounding box center [410, 277] width 508 height 96
click at [298, 240] on textarea "Unemployment rates rate fallen in to lowest levels level in years." at bounding box center [410, 277] width 508 height 96
click at [360, 237] on textarea "Unemployment rates rate fallen in to lowest levels level in years." at bounding box center [410, 277] width 508 height 96
type textarea "Unemployment rates rate fallen in to lowest levels level in years."
click at [391, 338] on button "Verify" at bounding box center [410, 338] width 508 height 17
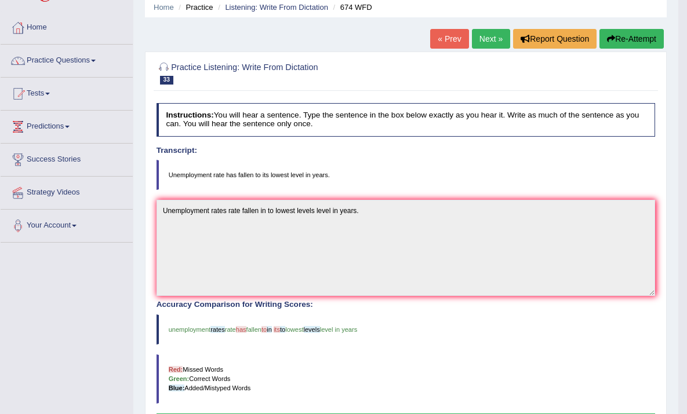
scroll to position [43, 0]
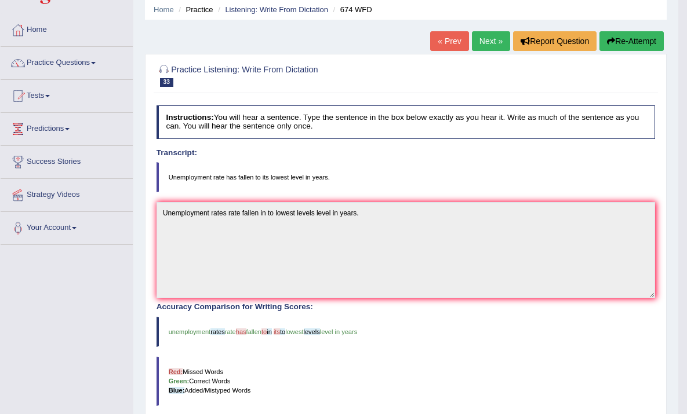
click at [477, 38] on link "Next »" at bounding box center [491, 41] width 38 height 20
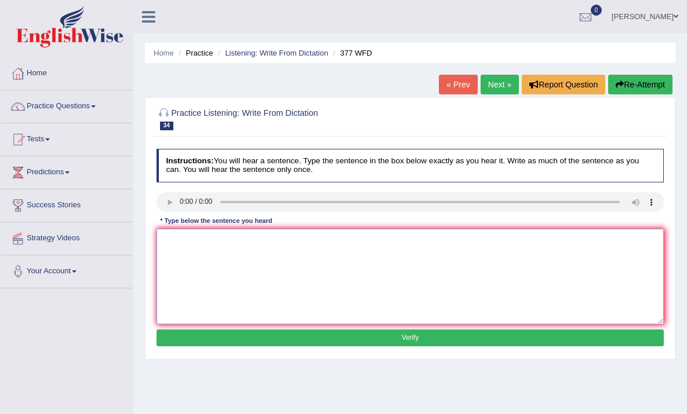
click at [165, 244] on textarea at bounding box center [410, 277] width 508 height 96
click at [256, 243] on textarea "The department has a higher" at bounding box center [410, 277] width 508 height 96
click at [286, 245] on textarea "The department has a higher proportion" at bounding box center [410, 277] width 508 height 96
type textarea "The department has a higher proportion of post graduate students."
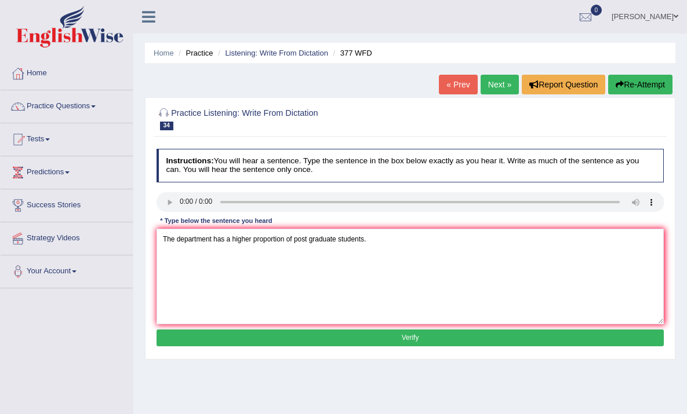
click at [399, 339] on button "Verify" at bounding box center [410, 338] width 508 height 17
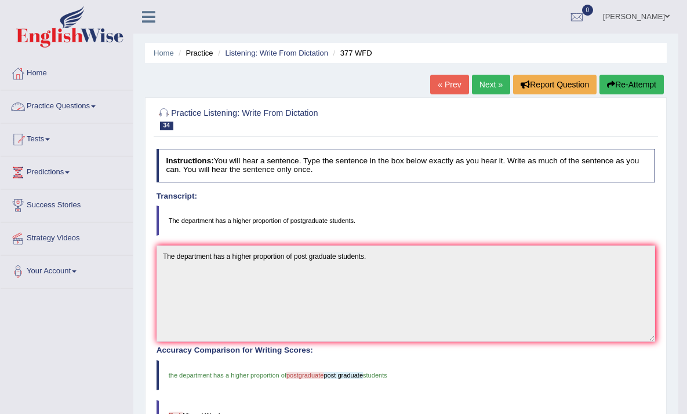
click at [71, 107] on link "Practice Questions" at bounding box center [67, 104] width 132 height 29
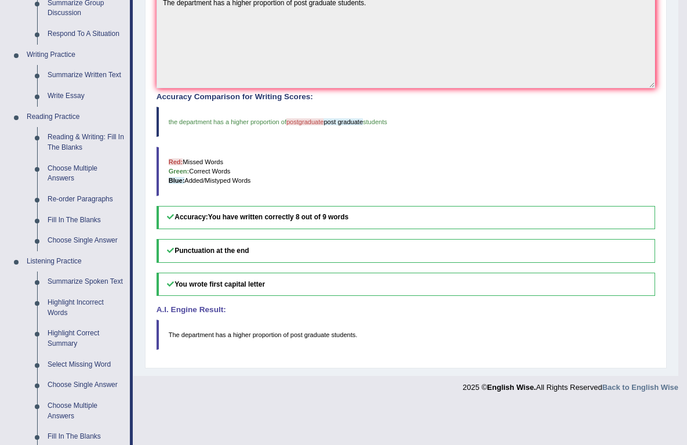
scroll to position [258, 0]
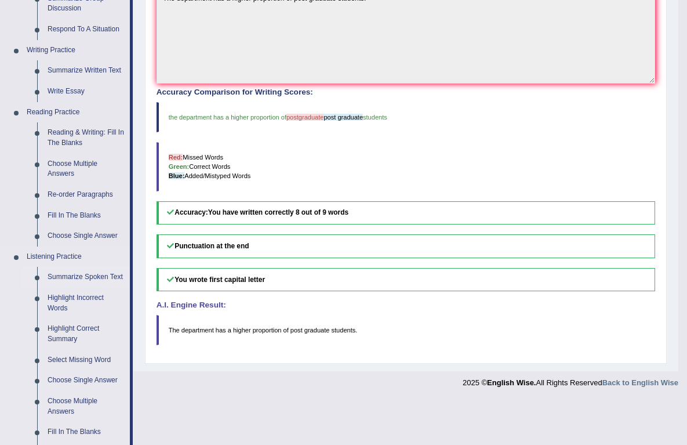
click at [78, 281] on link "Summarize Spoken Text" at bounding box center [86, 277] width 88 height 21
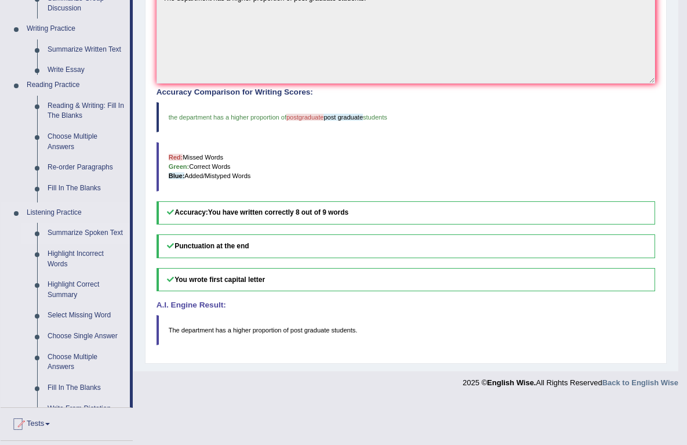
scroll to position [209, 0]
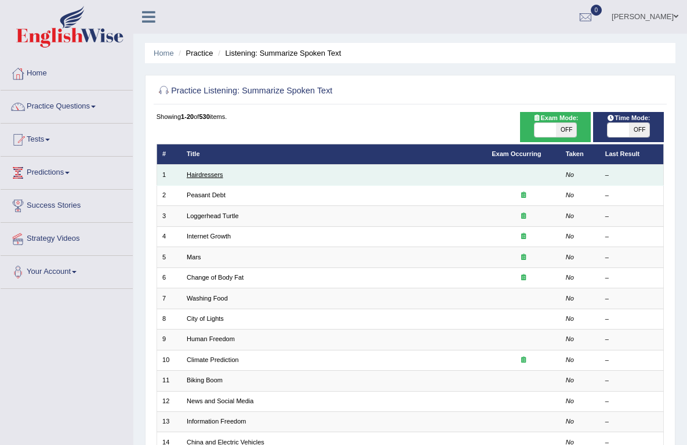
click at [199, 176] on link "Hairdressers" at bounding box center [205, 174] width 37 height 7
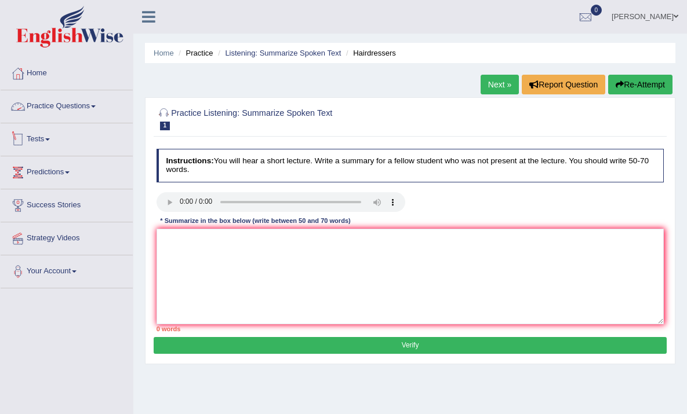
click at [92, 139] on link "Tests" at bounding box center [67, 137] width 132 height 29
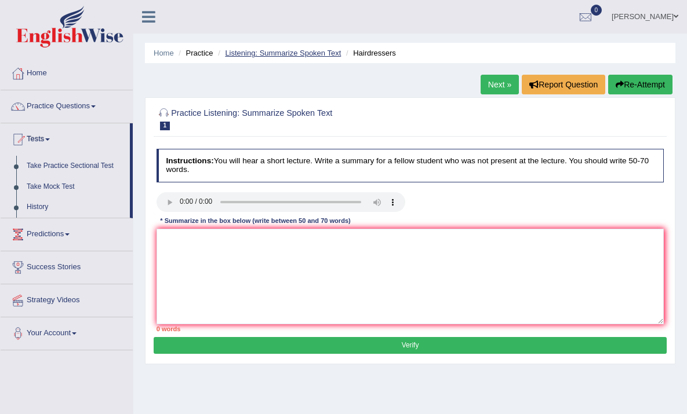
click at [275, 55] on link "Listening: Summarize Spoken Text" at bounding box center [283, 53] width 116 height 9
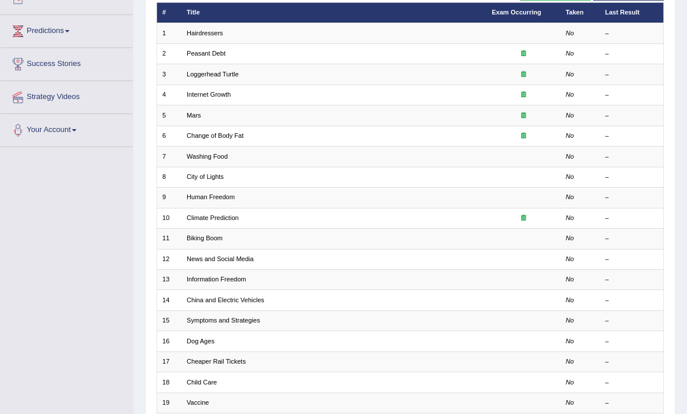
scroll to position [142, 0]
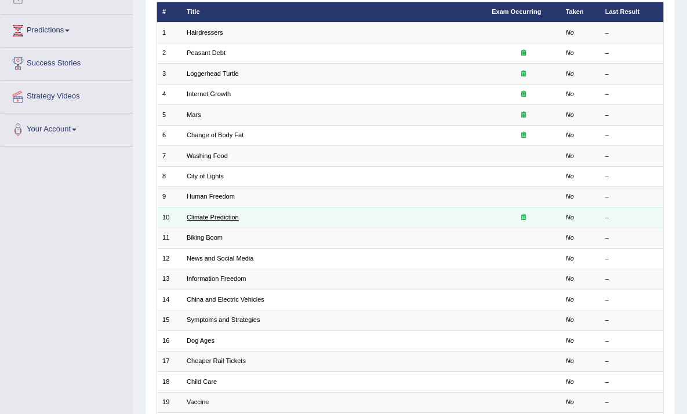
click at [208, 216] on link "Climate Prediction" at bounding box center [213, 217] width 52 height 7
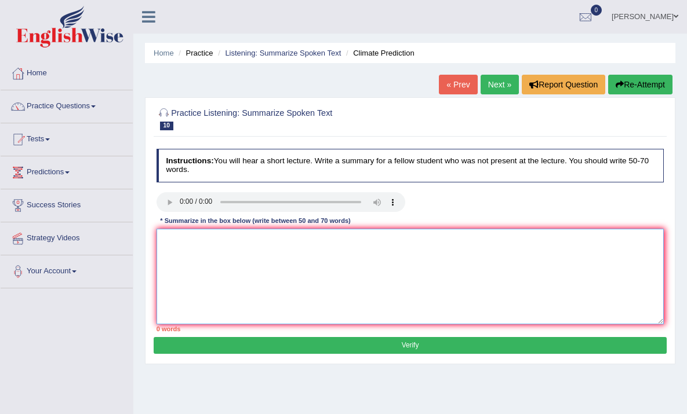
click at [165, 234] on textarea at bounding box center [410, 277] width 508 height 96
click at [452, 238] on textarea "The speaker provided a comprehensive overview of climate change,green energy to…" at bounding box center [410, 277] width 508 height 96
click at [411, 239] on textarea "The speaker provided a comprehensive overview of climate change,green energy to…" at bounding box center [410, 277] width 508 height 96
click at [417, 239] on textarea "The speaker provided a comprehensive overview of climate change,green energy. t…" at bounding box center [410, 277] width 508 height 96
click at [654, 247] on textarea "The speaker provided a comprehensive overview of climate change,green energy. T…" at bounding box center [410, 277] width 508 height 96
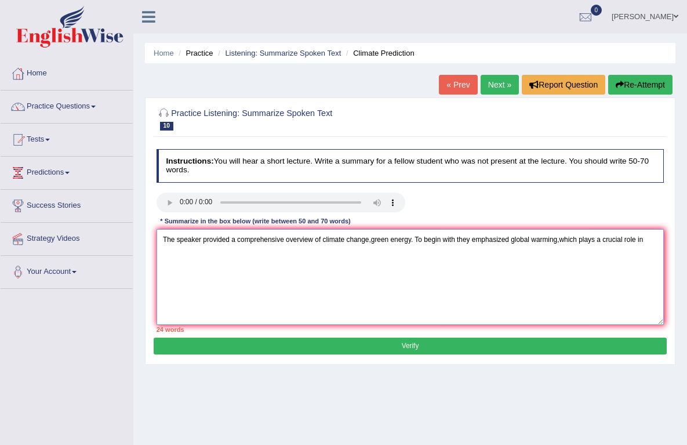
type textarea "The speaker provided a comprehensive overview of climate change,green energy. T…"
